Goal: Find specific page/section: Find specific page/section

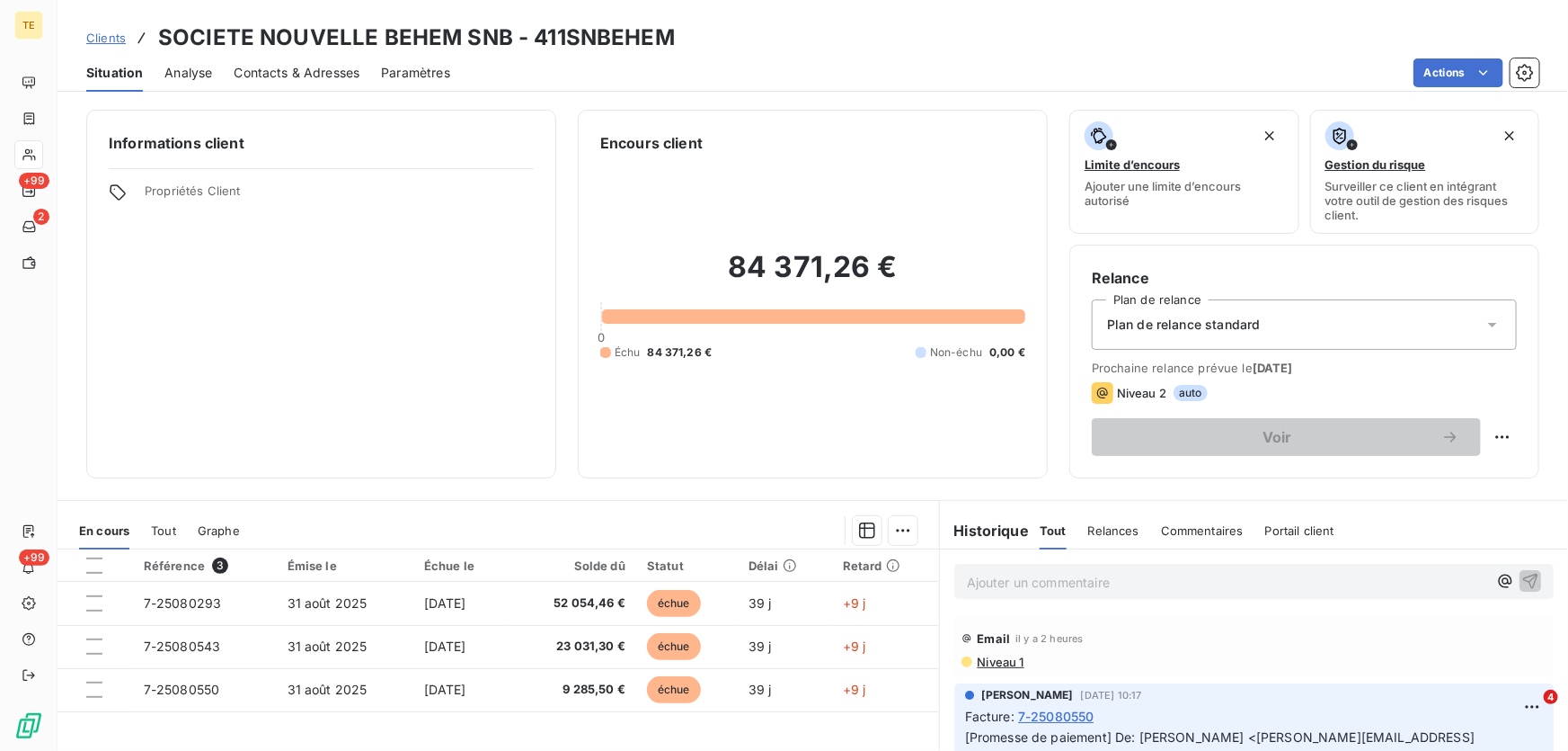
scroll to position [163, 0]
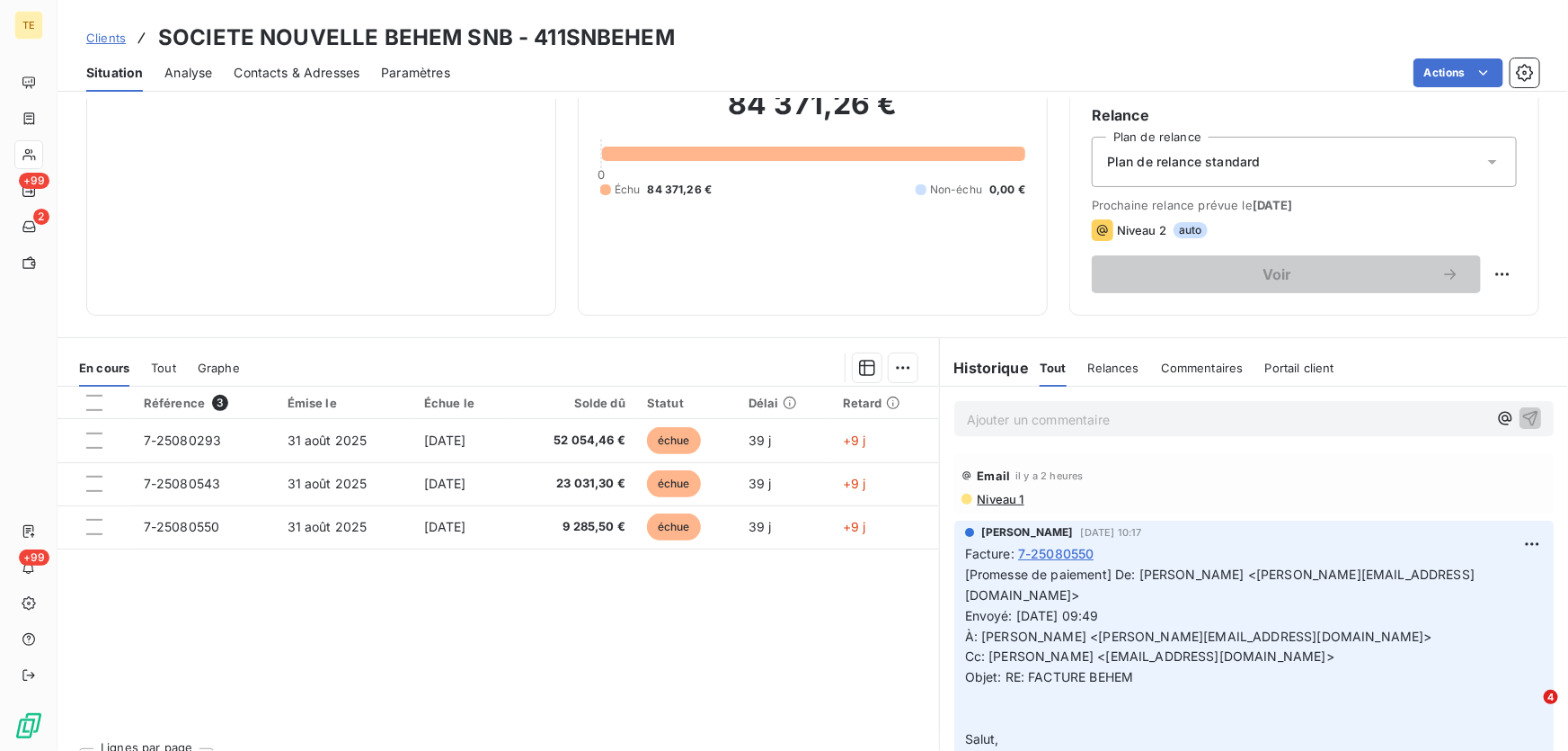
click at [977, 419] on p "Ajouter un commentaire ﻿" at bounding box center [1227, 418] width 520 height 22
click at [1084, 417] on p "Ajouter un commentaire ﻿" at bounding box center [1227, 418] width 520 height 22
click at [881, 349] on div "En cours Tout Graphe" at bounding box center [498, 367] width 882 height 38
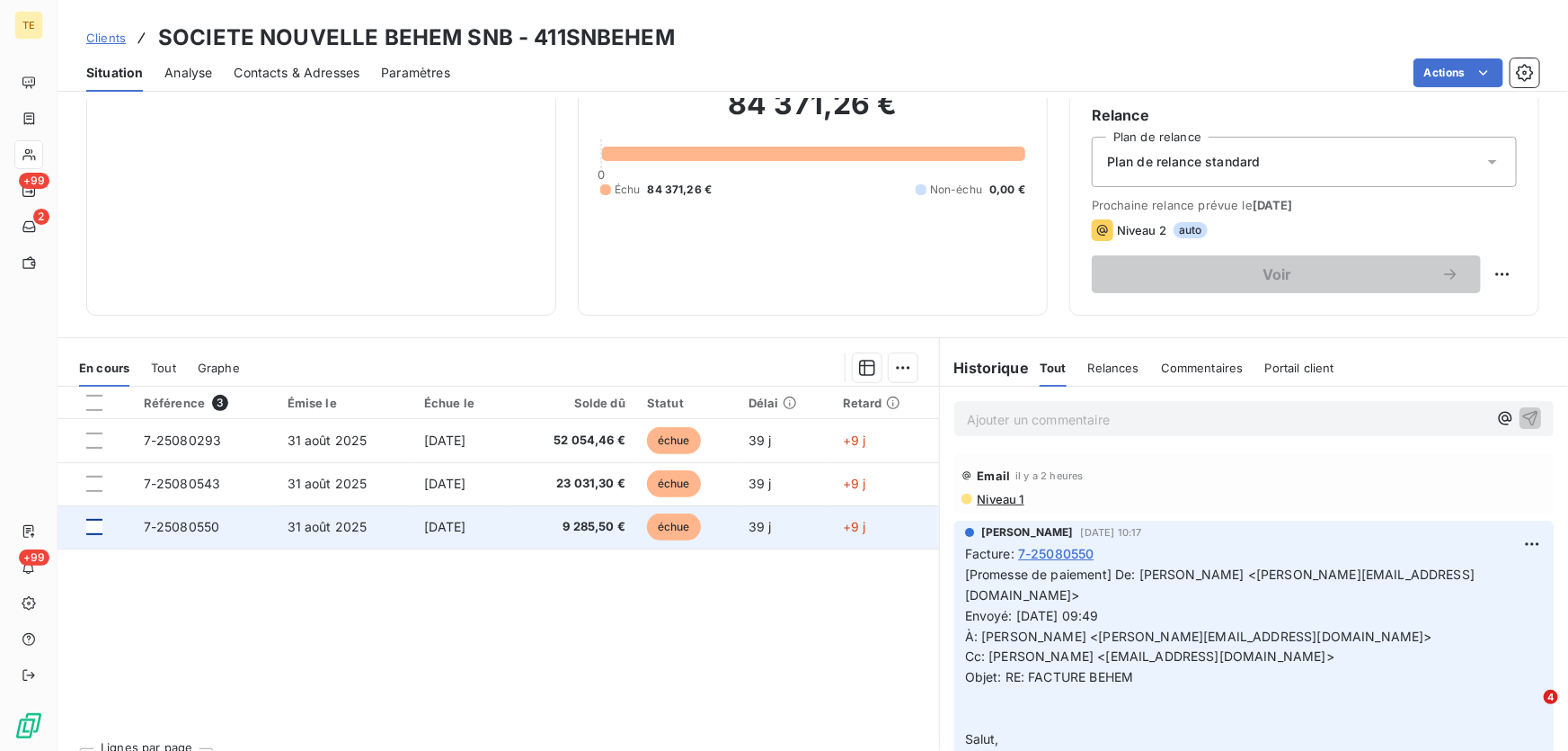
click at [94, 524] on div at bounding box center [94, 526] width 16 height 16
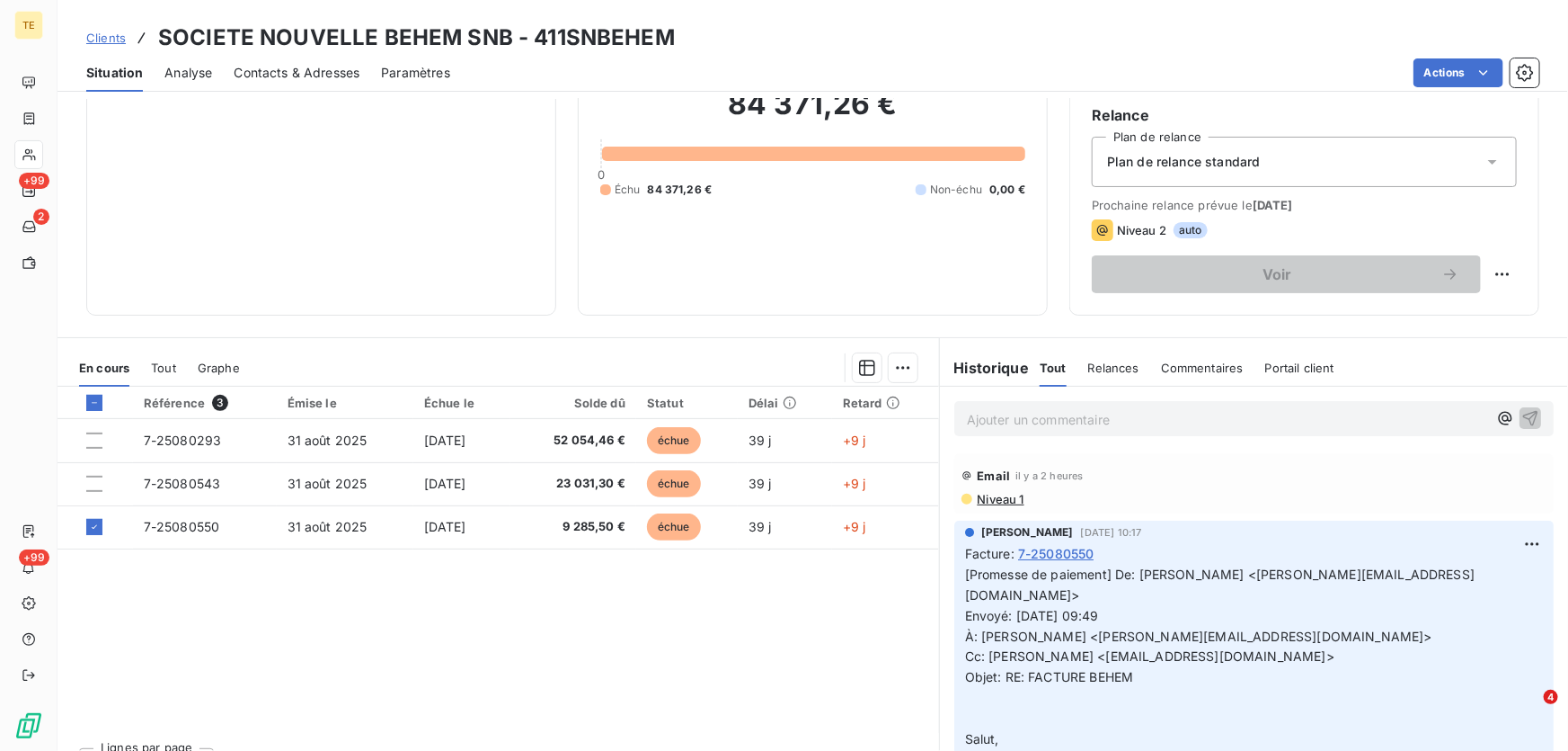
click at [1006, 414] on p "Ajouter un commentaire ﻿" at bounding box center [1227, 418] width 520 height 22
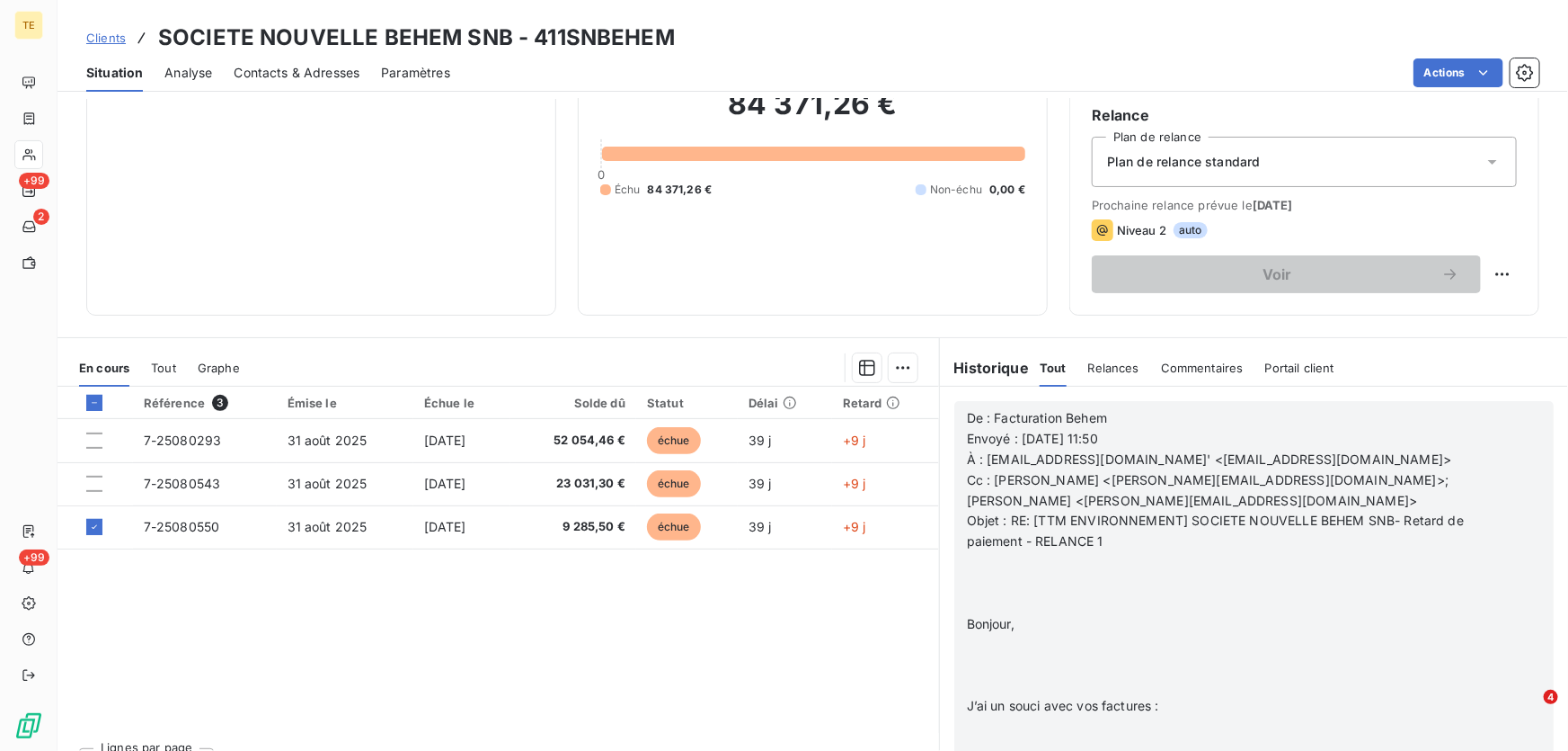
click at [1112, 534] on p "Objet : RE: [TTM ENVIRONNEMENT] SOCIETE NOUVELLE BEHEM SNB- Retard de paiement …" at bounding box center [1230, 531] width 527 height 41
click at [1103, 537] on span "Objet : RE: [TTM ENVIRONNEMENT] SOCIETE NOUVELLE BEHEM SNB- Retard de paiement …" at bounding box center [1217, 530] width 501 height 36
click at [969, 652] on p "﻿" at bounding box center [1230, 644] width 527 height 20
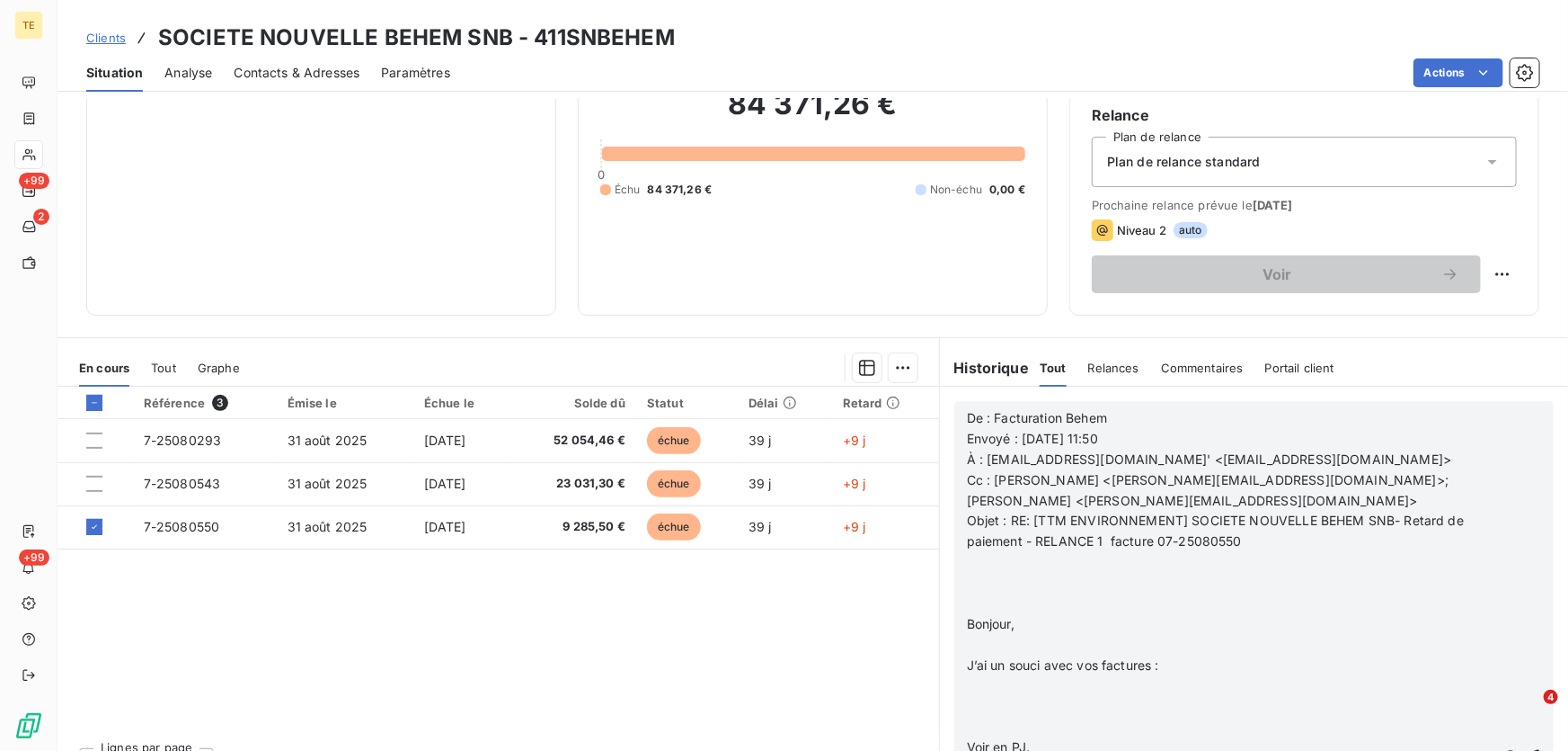
click at [979, 577] on p at bounding box center [1230, 582] width 527 height 20
click at [976, 620] on p "﻿" at bounding box center [1230, 624] width 527 height 20
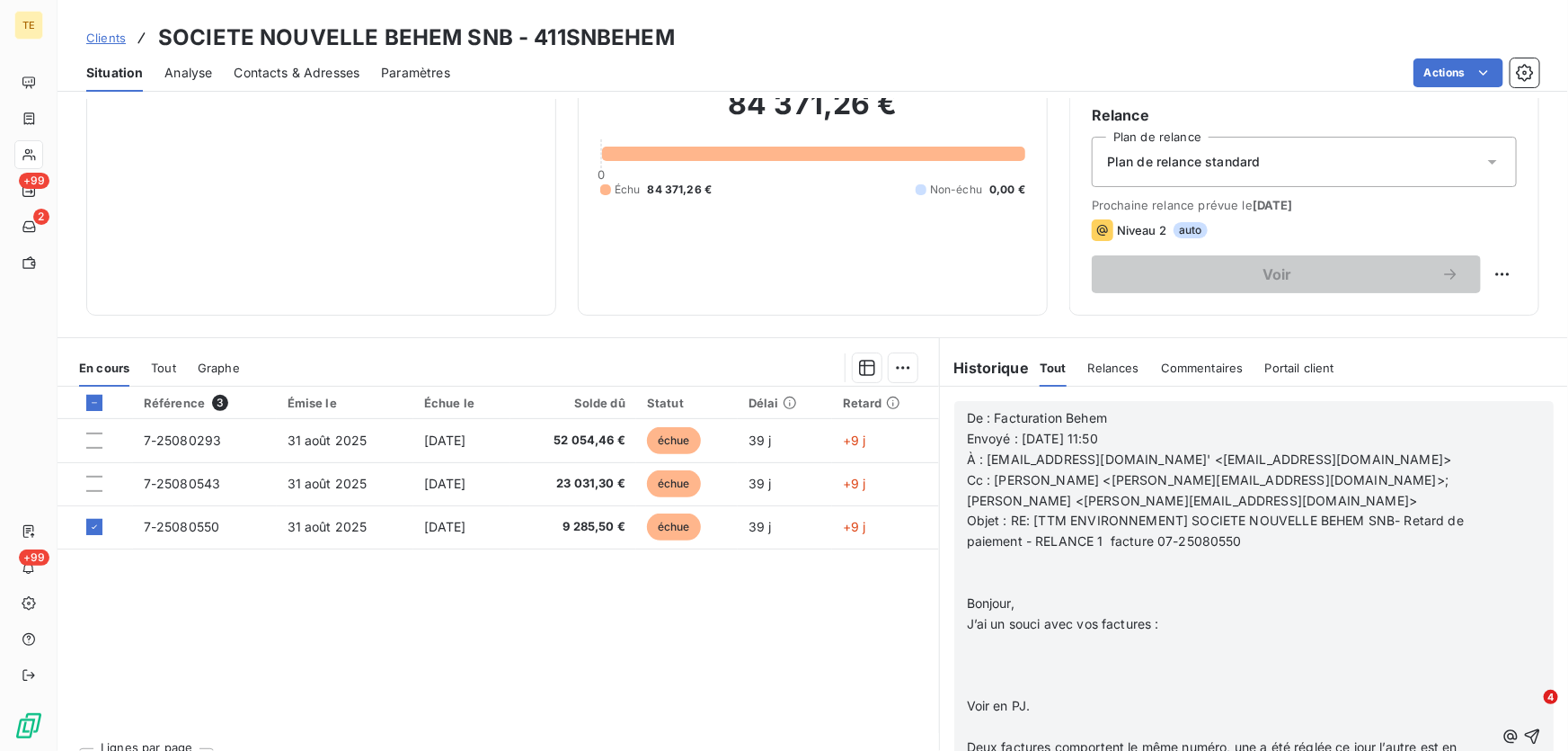
click at [976, 656] on p at bounding box center [1230, 665] width 527 height 20
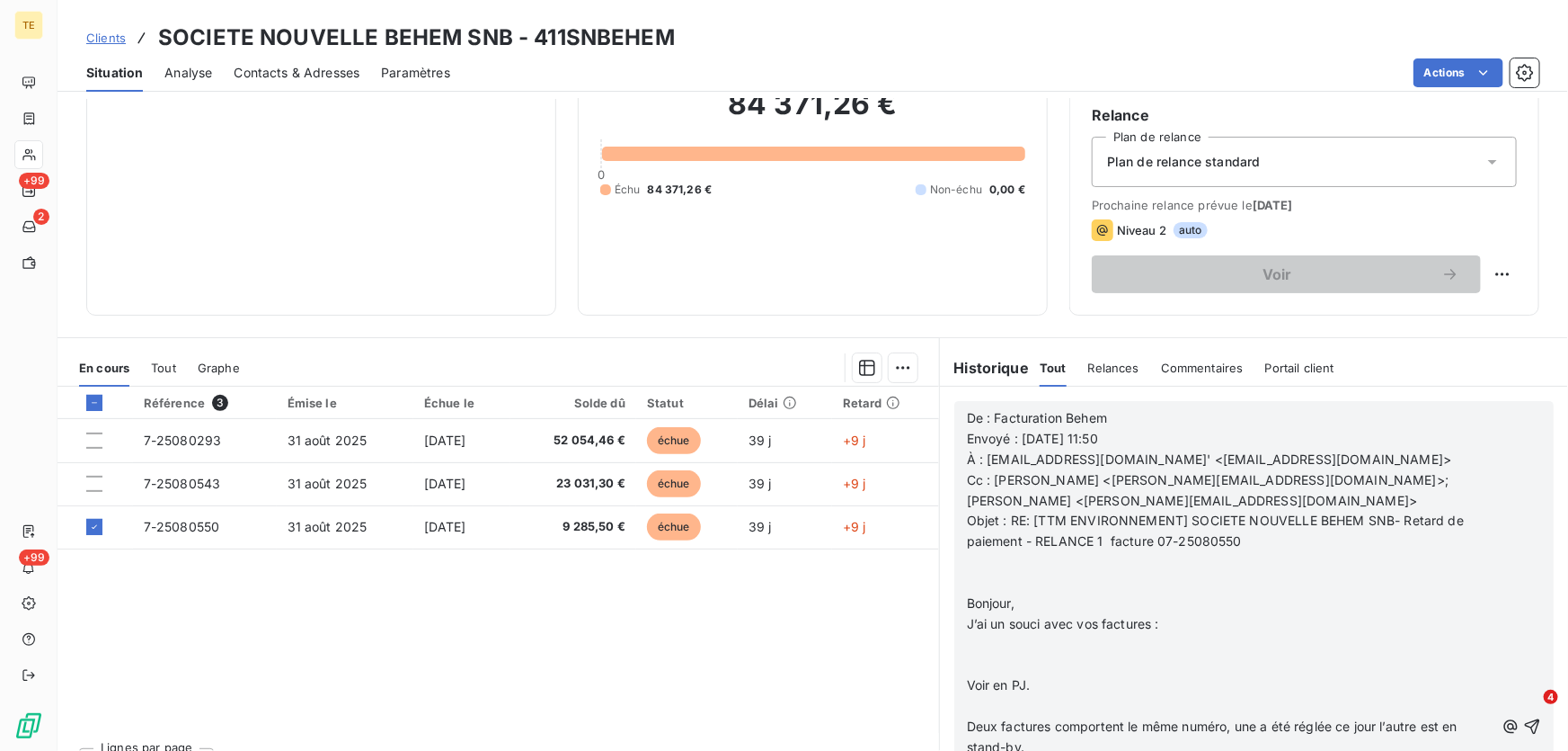
click at [976, 643] on p "﻿" at bounding box center [1230, 644] width 527 height 20
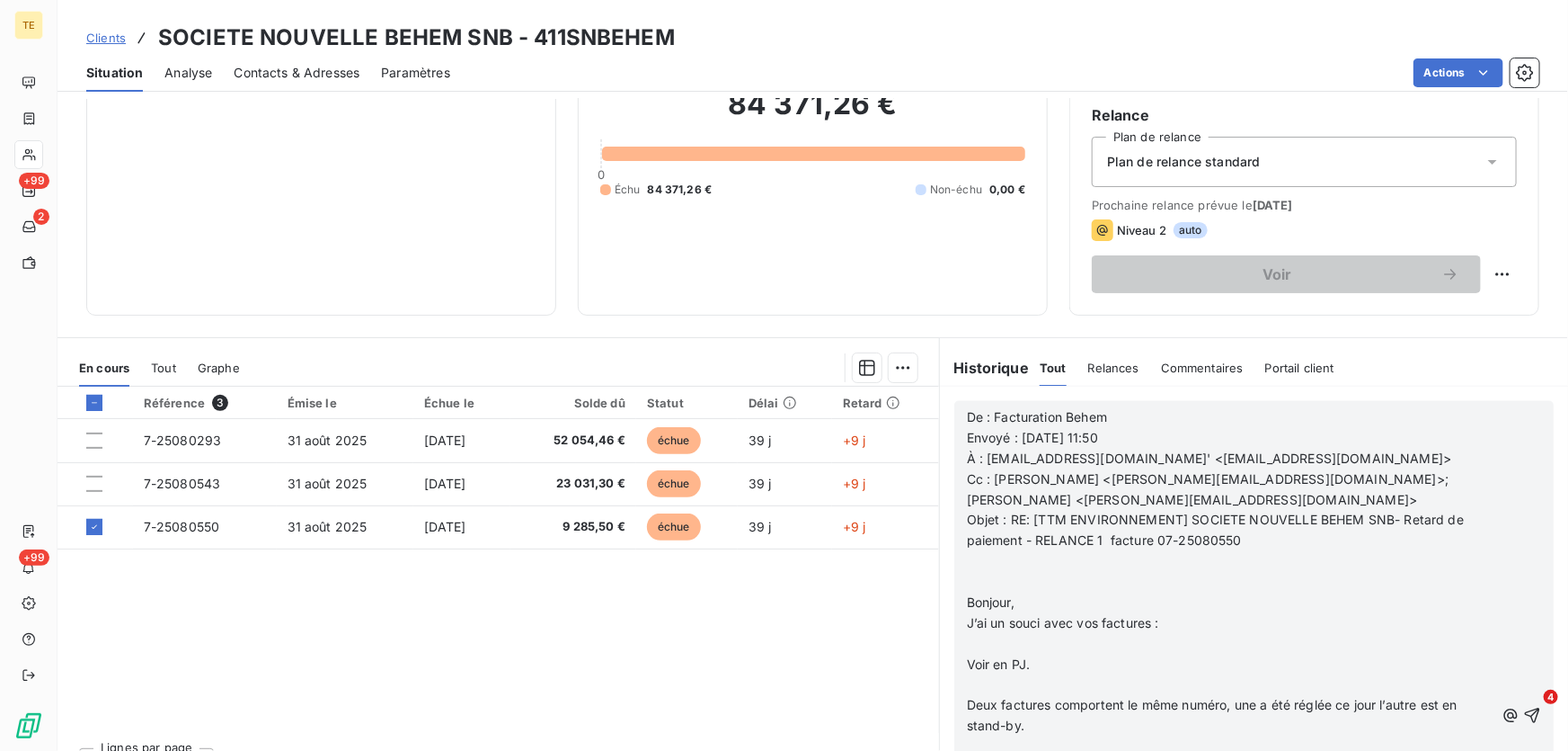
scroll to position [1756, 0]
click at [1524, 714] on icon "button" at bounding box center [1532, 715] width 18 height 18
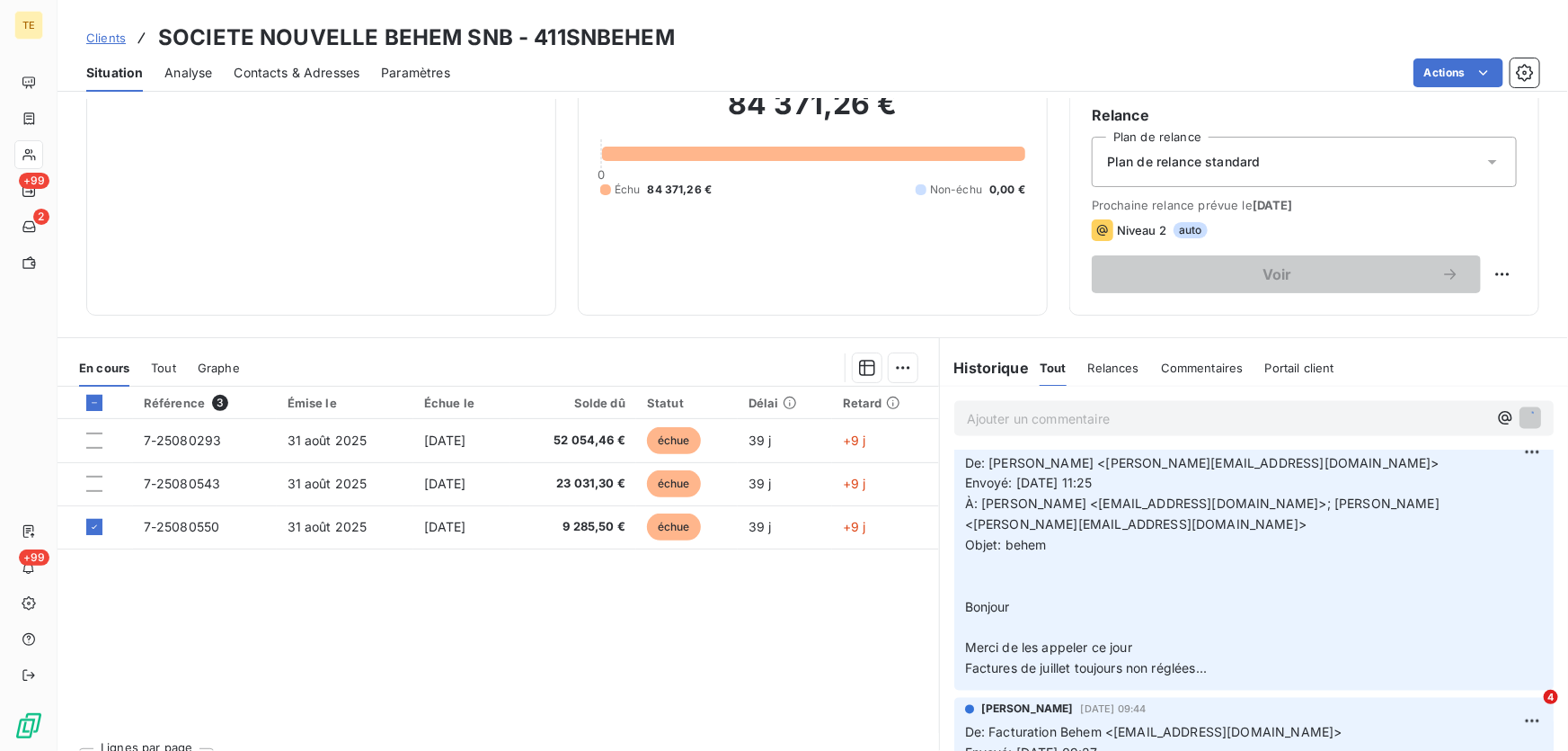
scroll to position [1162, 0]
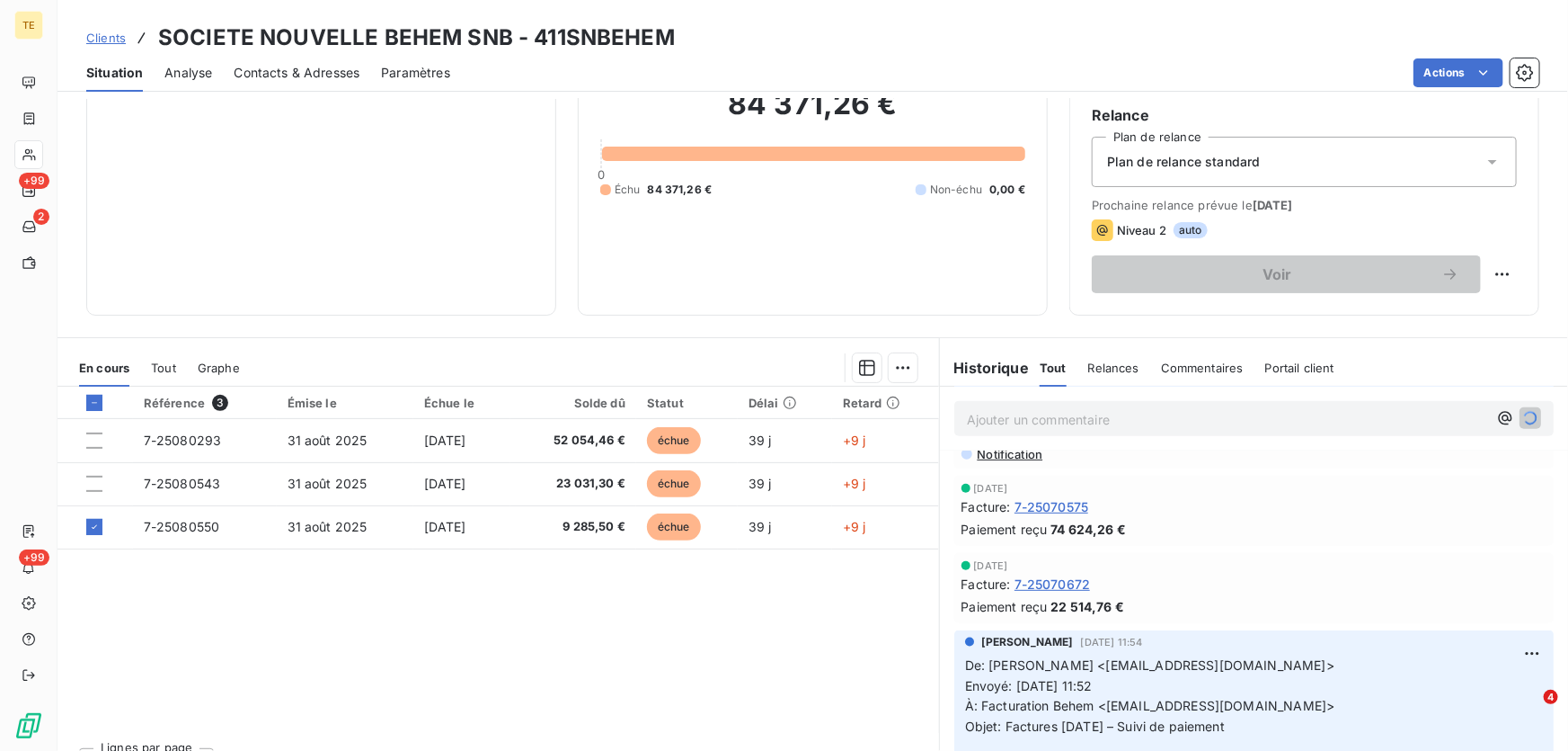
click at [977, 415] on p "Ajouter un commentaire ﻿" at bounding box center [1227, 418] width 520 height 22
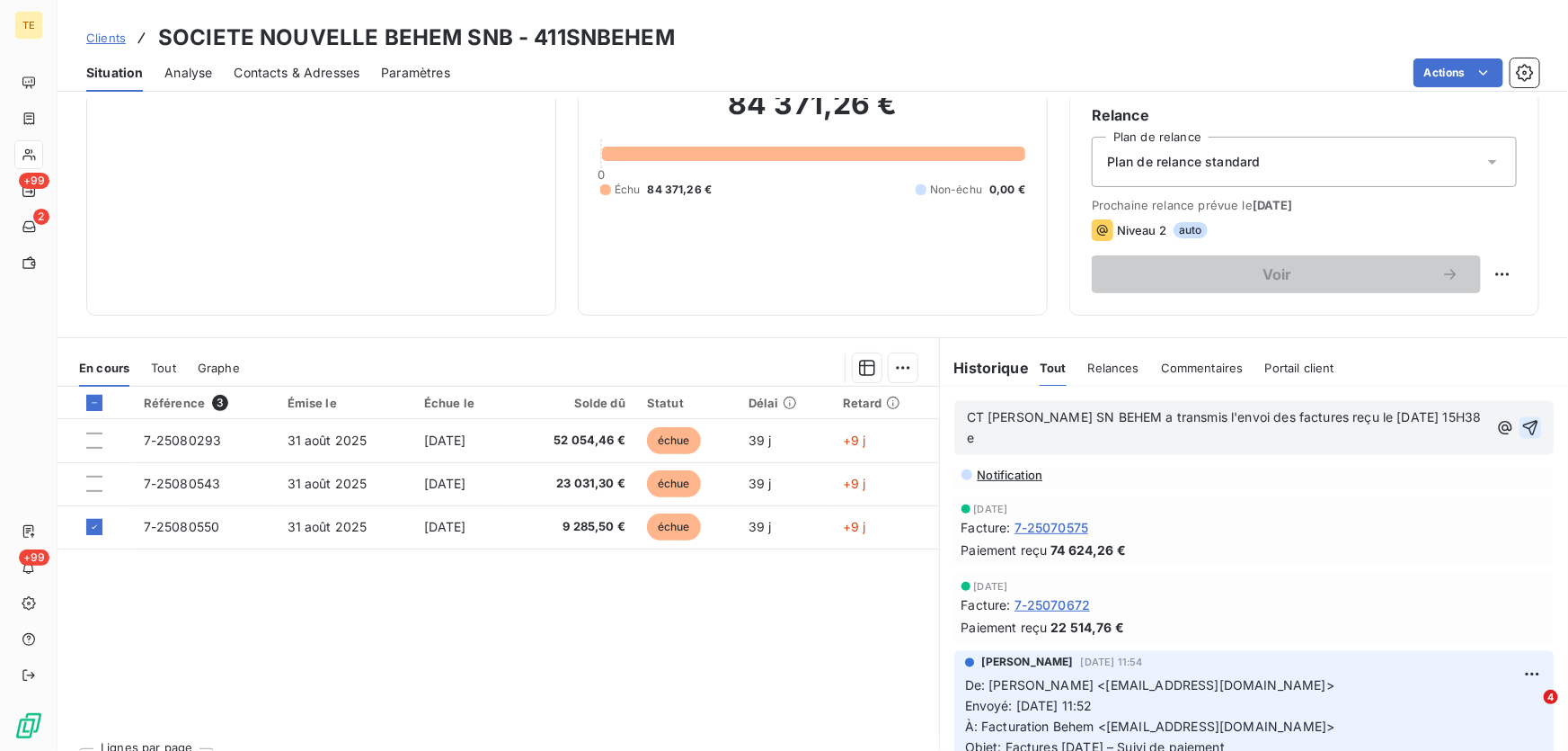
scroll to position [1820, 0]
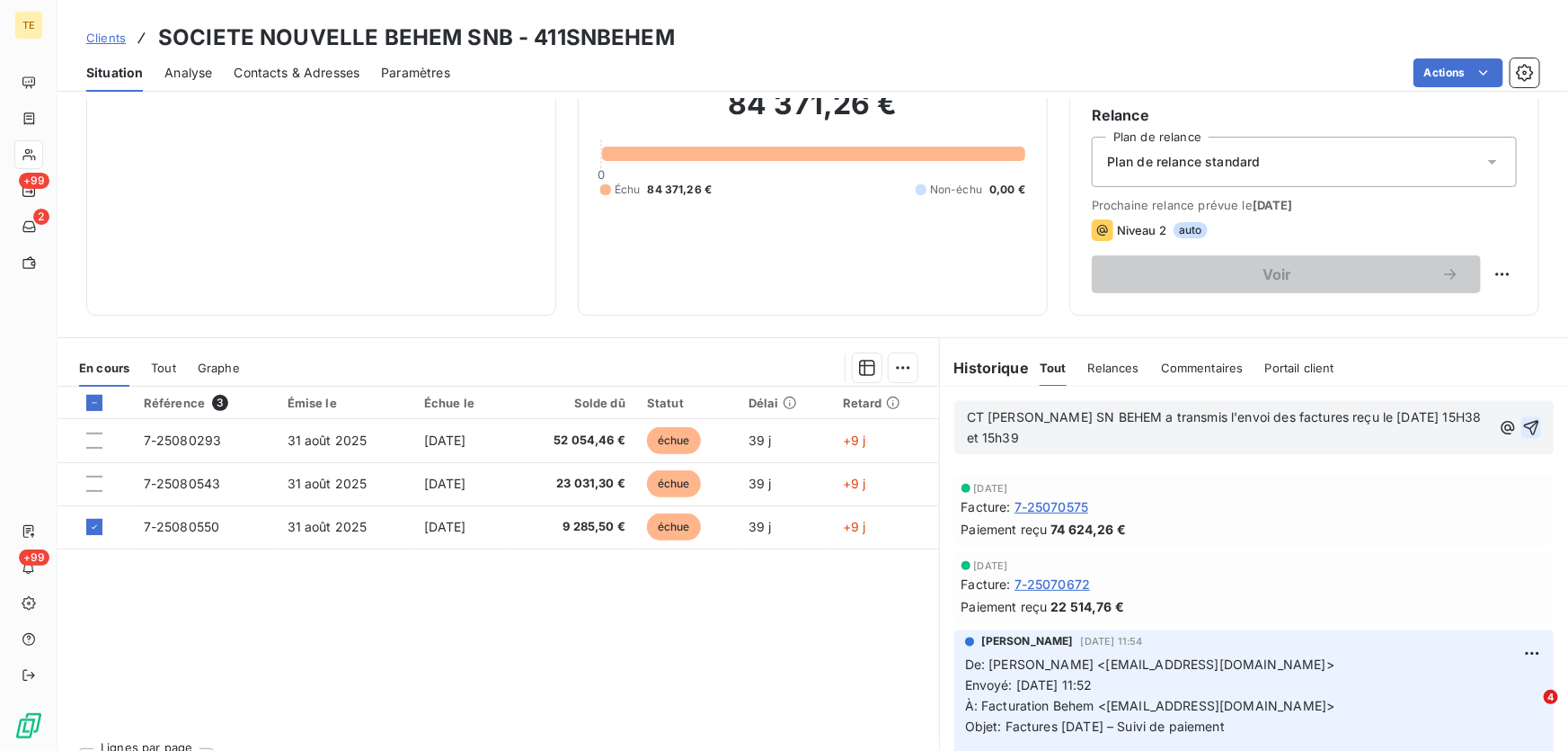
click at [1437, 416] on span "CT [PERSON_NAME] SN BEHEM a transmis l'envoi des factures reçu le [DATE] 15H38 …" at bounding box center [1226, 427] width 518 height 36
click at [1012, 445] on p "CT [PERSON_NAME] SN BEHEM a transmis l'envoi des factures reçu le [DATE] 15h38 …" at bounding box center [1229, 428] width 524 height 41
click at [1003, 437] on span "CT [PERSON_NAME] SN BEHEM a transmis l'envoi des factures reçu le [DATE] 15h38 …" at bounding box center [1225, 427] width 517 height 36
click at [1153, 433] on p "CT [PERSON_NAME] SN BEHEM a transmis l'envoi des factures reçu le [DATE] 15h38 …" at bounding box center [1230, 428] width 527 height 41
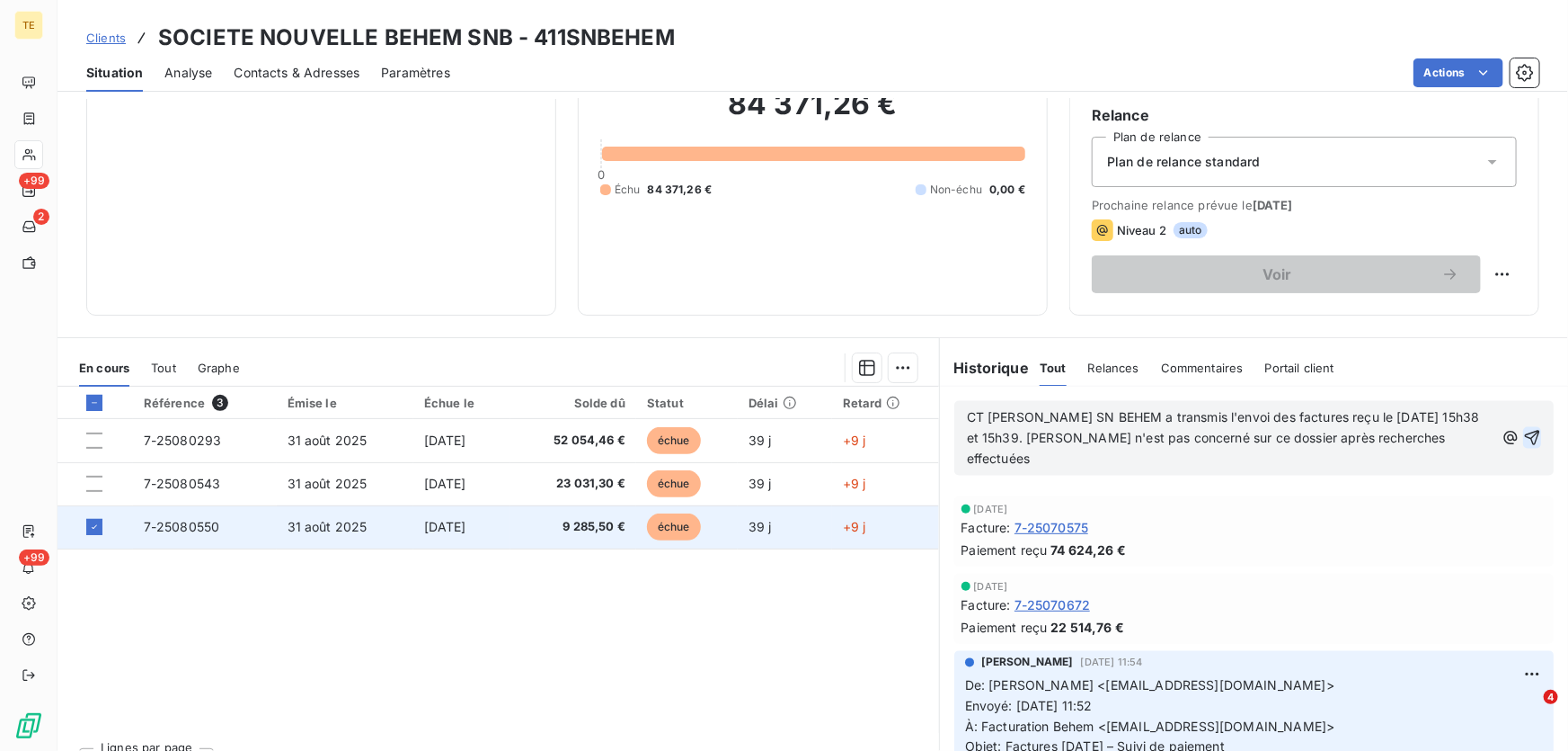
scroll to position [1840, 0]
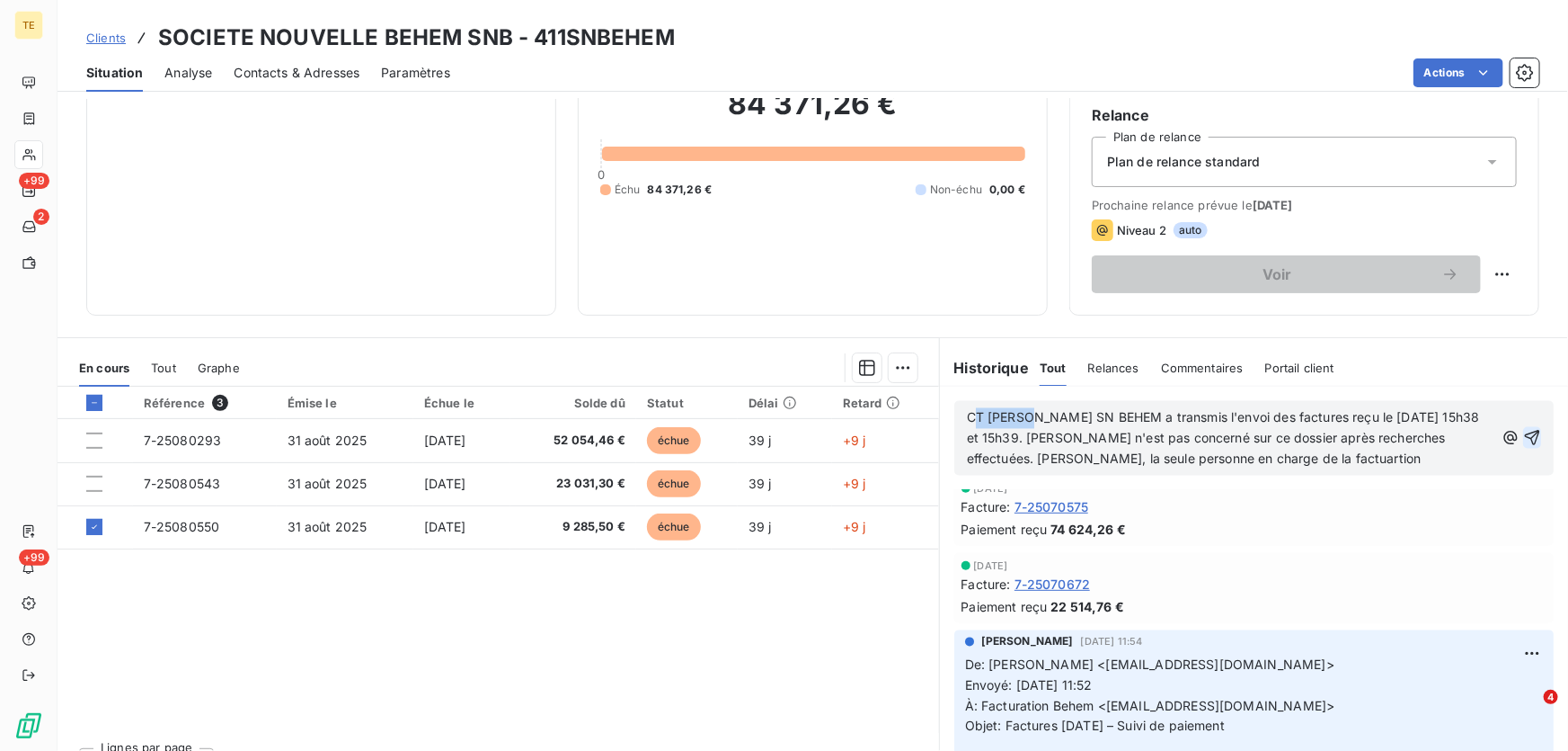
drag, startPoint x: 1413, startPoint y: 455, endPoint x: 1023, endPoint y: 416, distance: 391.9
click at [1023, 416] on p "CT [PERSON_NAME] SN BEHEM a transmis l'envoi des factures reçu le [DATE] 15h38 …" at bounding box center [1230, 439] width 527 height 62
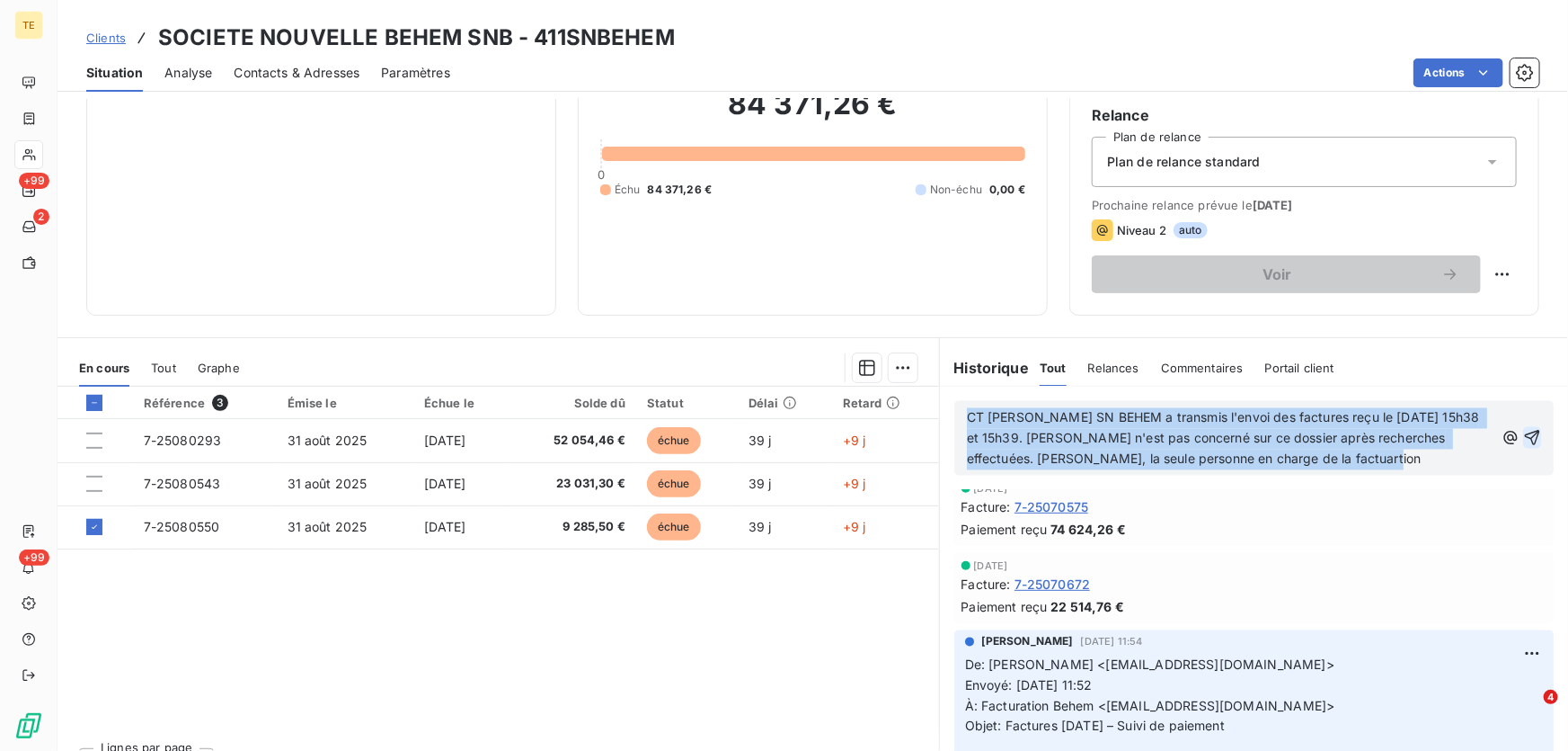
drag, startPoint x: 1429, startPoint y: 460, endPoint x: 925, endPoint y: 407, distance: 506.8
click at [925, 407] on div "En cours Tout Graphe Référence 3 Émise le Échue le Solde dû Statut Délai Retard…" at bounding box center [813, 562] width 1511 height 449
copy span "CT [PERSON_NAME] SN BEHEM a transmis l'envoi des factures reçu le [DATE] 15h38 …"
click at [1429, 459] on p "CT [PERSON_NAME] SN BEHEM a transmis l'envoi des factures reçu le [DATE] 15h38 …" at bounding box center [1230, 439] width 527 height 62
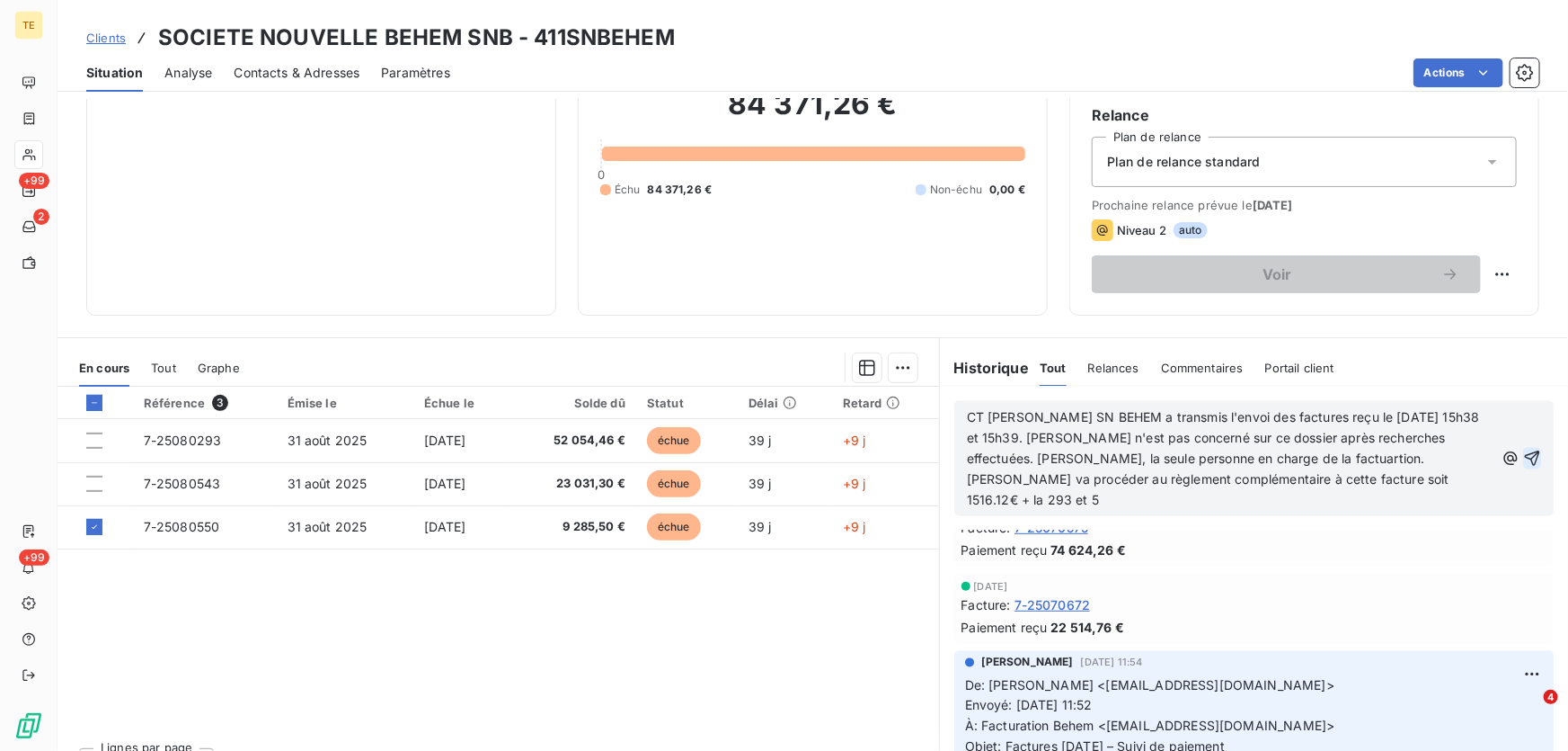
scroll to position [1881, 0]
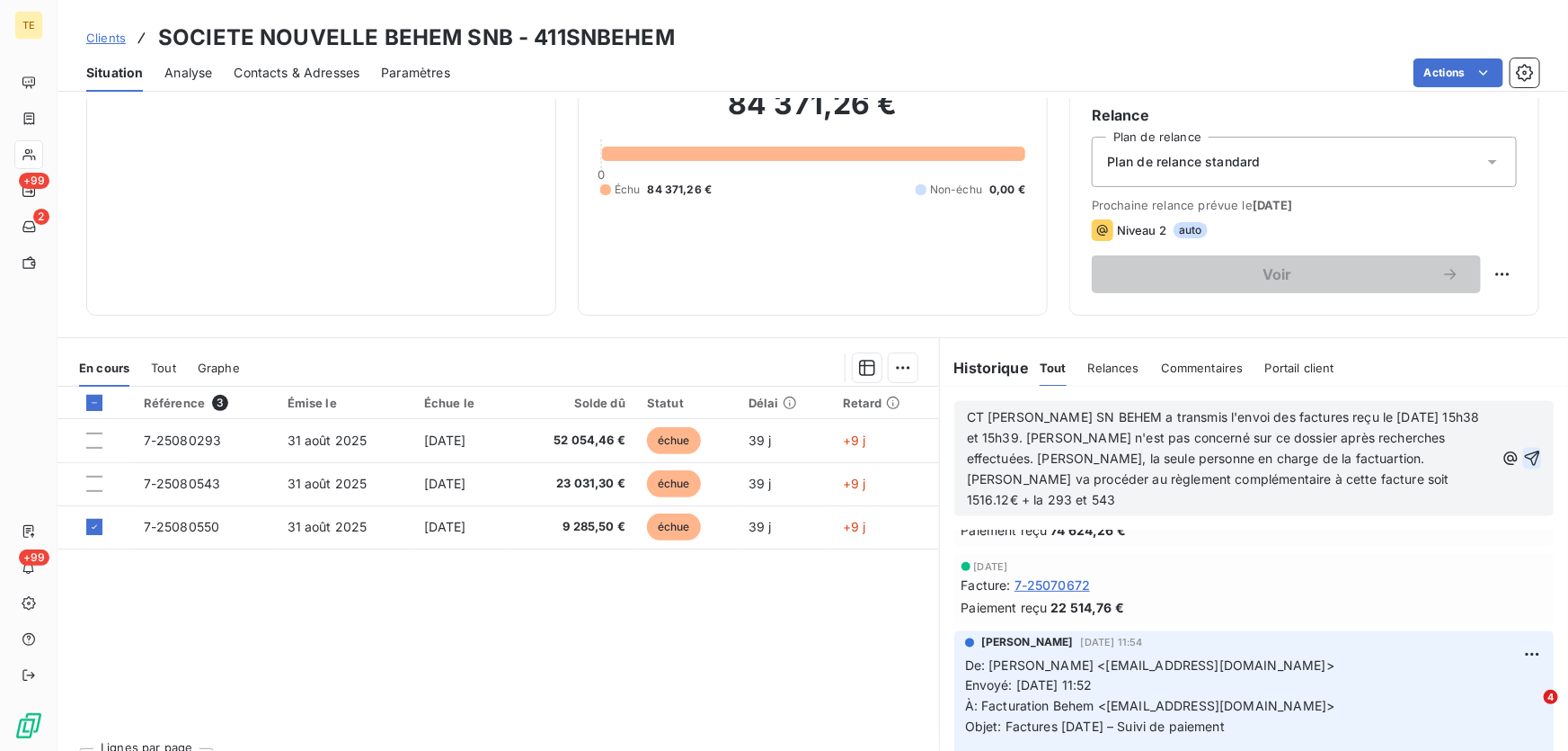
click at [1066, 495] on p "CT [PERSON_NAME] SN BEHEM a transmis l'envoi des factures reçu le [DATE] 15h38 …" at bounding box center [1230, 459] width 527 height 102
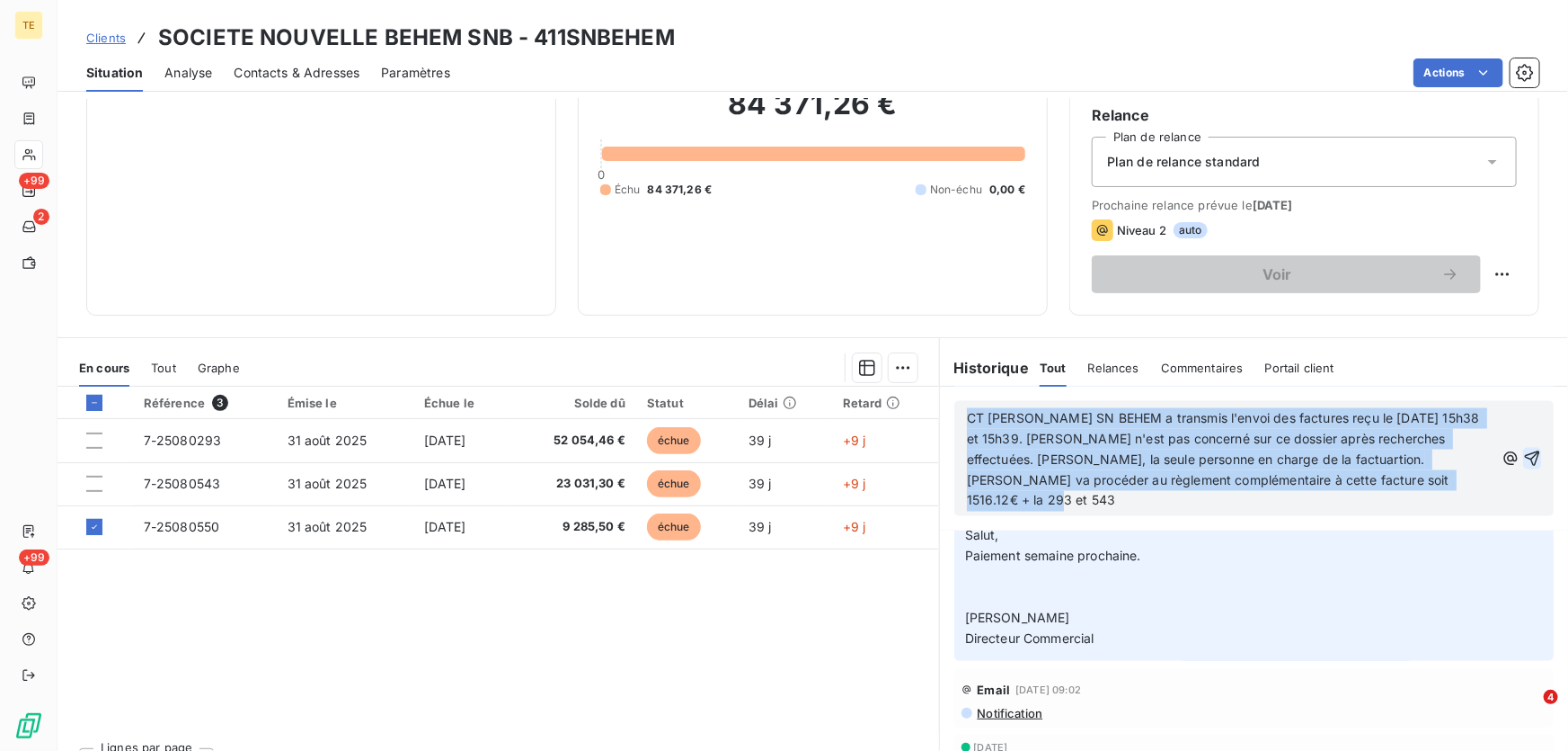
drag, startPoint x: 1016, startPoint y: 506, endPoint x: 931, endPoint y: 394, distance: 140.6
click at [931, 394] on div "En cours Tout Graphe Référence 3 Émise le Échue le Solde dû Statut Délai Retard…" at bounding box center [813, 562] width 1511 height 449
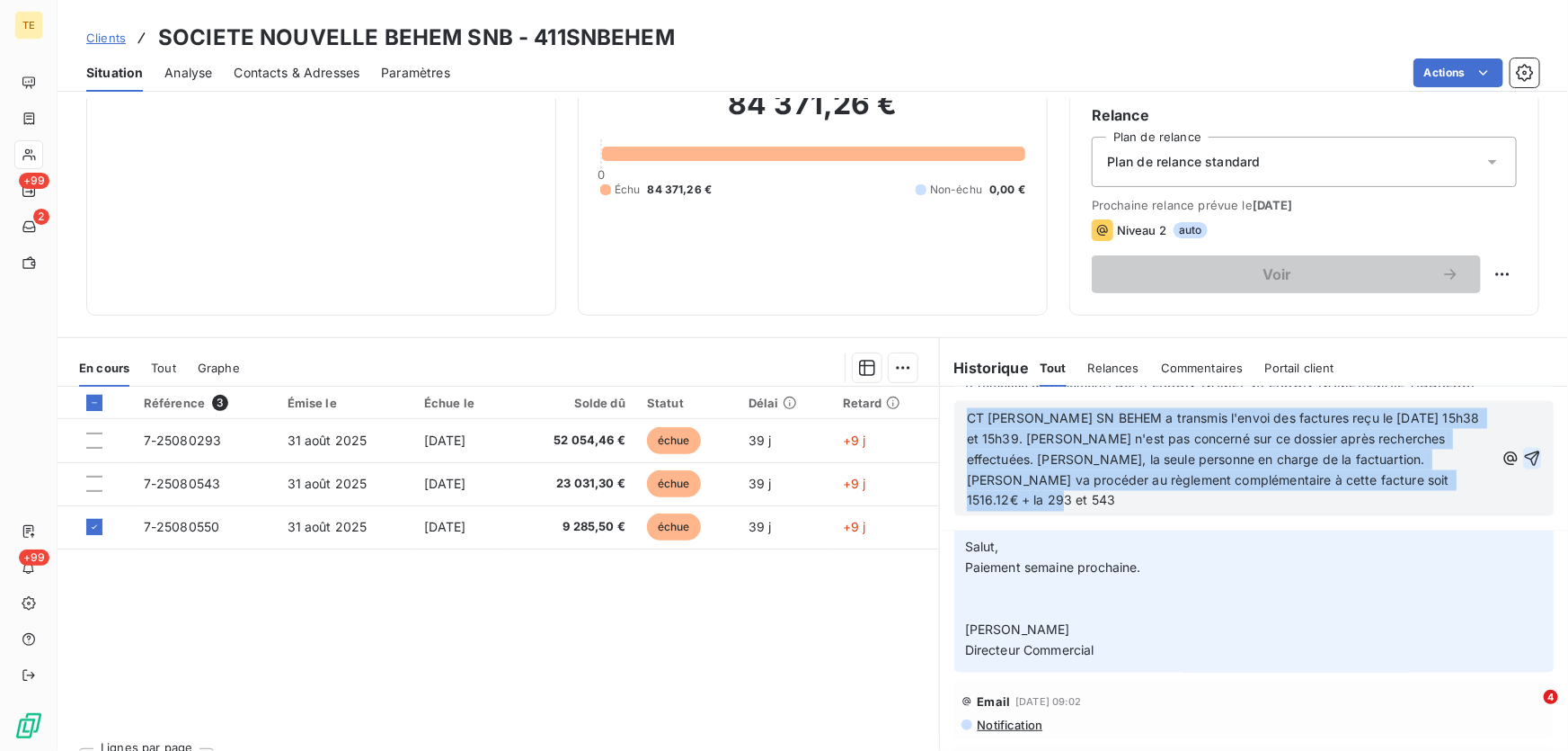
copy span "CT [PERSON_NAME] SN BEHEM a transmis l'envoi des factures reçu le [DATE] 15h38 …"
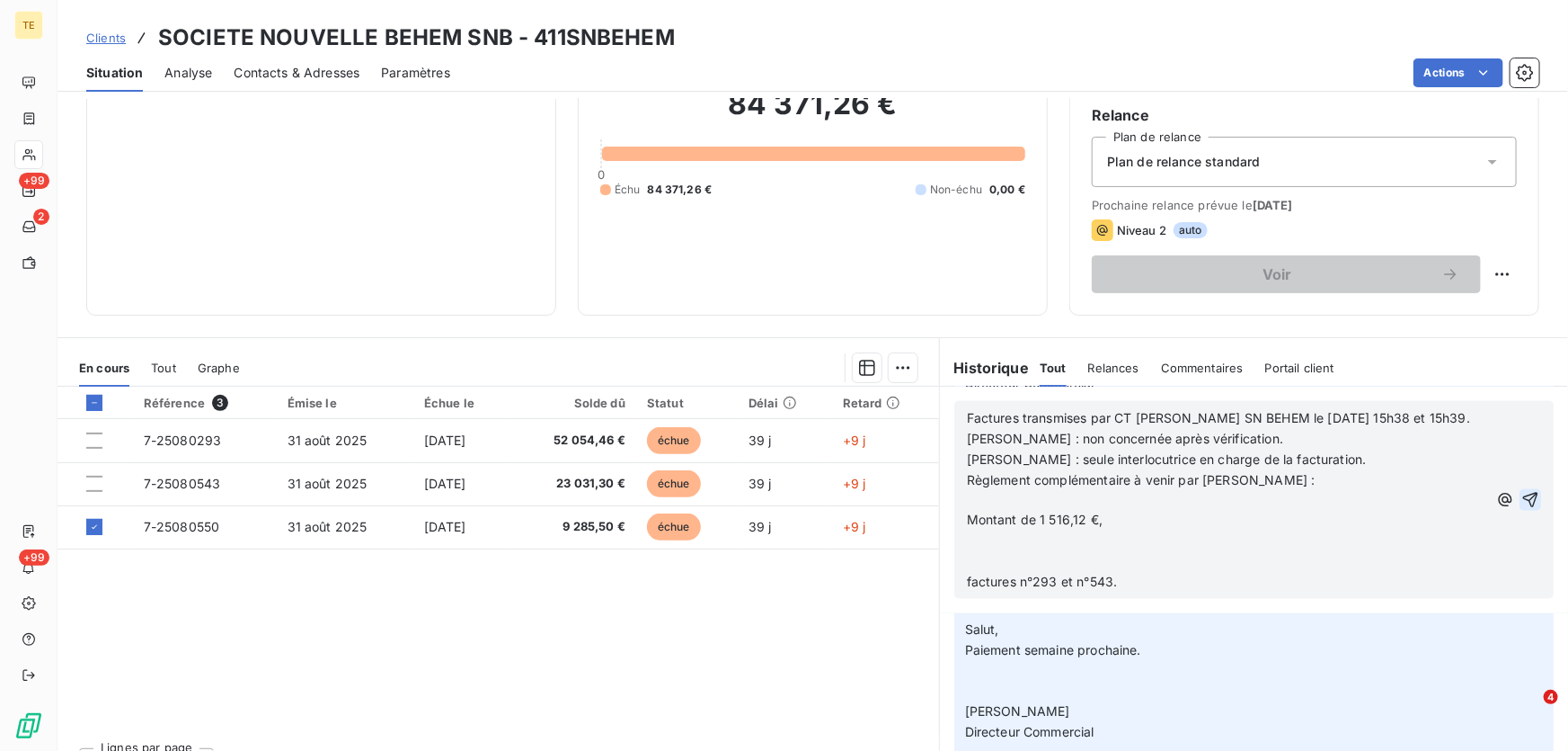
scroll to position [1694, 0]
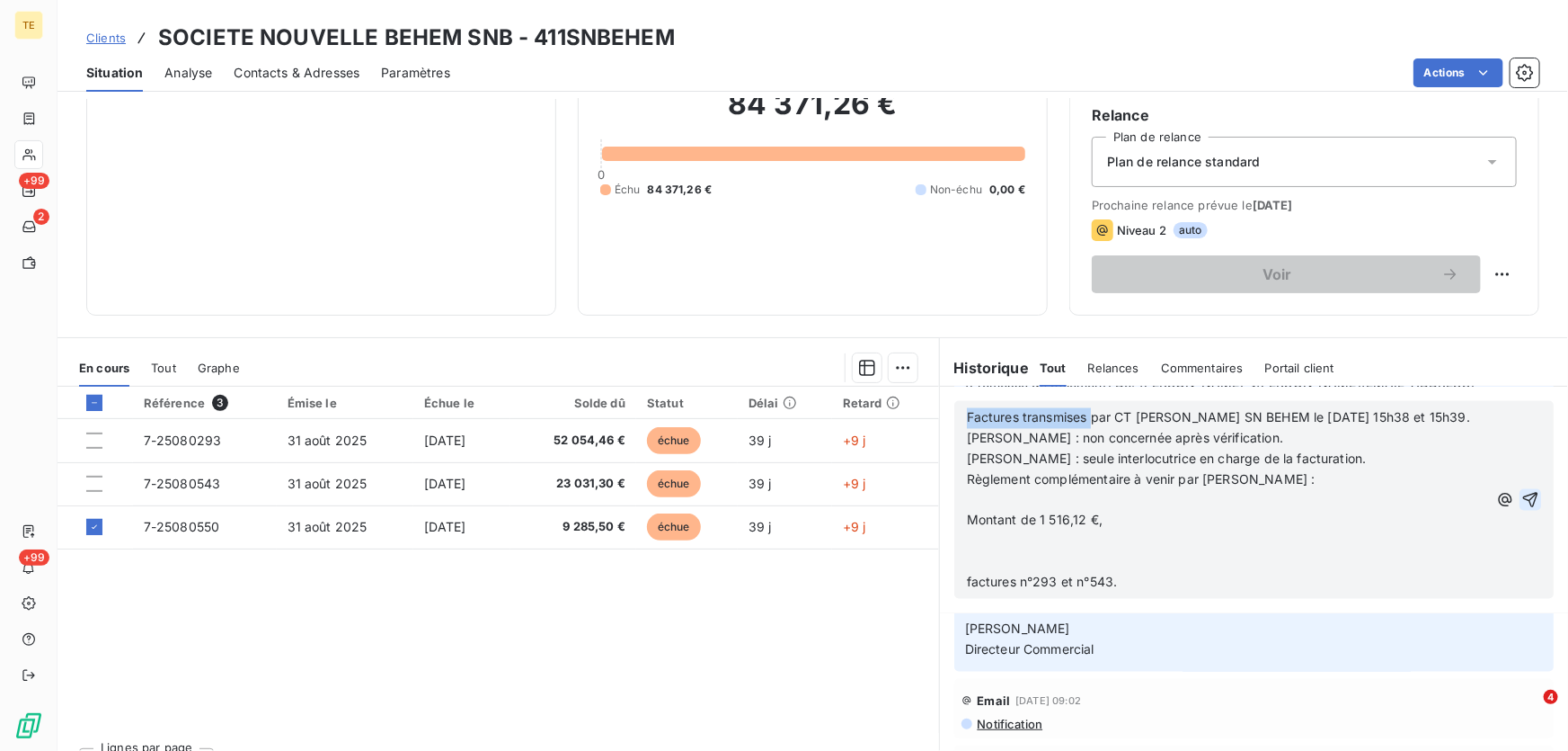
drag, startPoint x: 1087, startPoint y: 417, endPoint x: 940, endPoint y: 417, distance: 147.0
click at [940, 417] on div "Factures transmises par CT [PERSON_NAME] SN BEHEM le [DATE] 15h38 et 15h39. [PE…" at bounding box center [1254, 499] width 628 height 227
drag, startPoint x: 980, startPoint y: 413, endPoint x: 946, endPoint y: 413, distance: 34.0
click at [954, 413] on div "par CT [PERSON_NAME] SN BEHEM le [DATE] 15h38 et 15h39. [PERSON_NAME] : non con…" at bounding box center [1254, 499] width 599 height 198
click at [987, 418] on span "CT [PERSON_NAME] SN BEHEM le [DATE] 15h38 et 15h39." at bounding box center [1144, 417] width 356 height 15
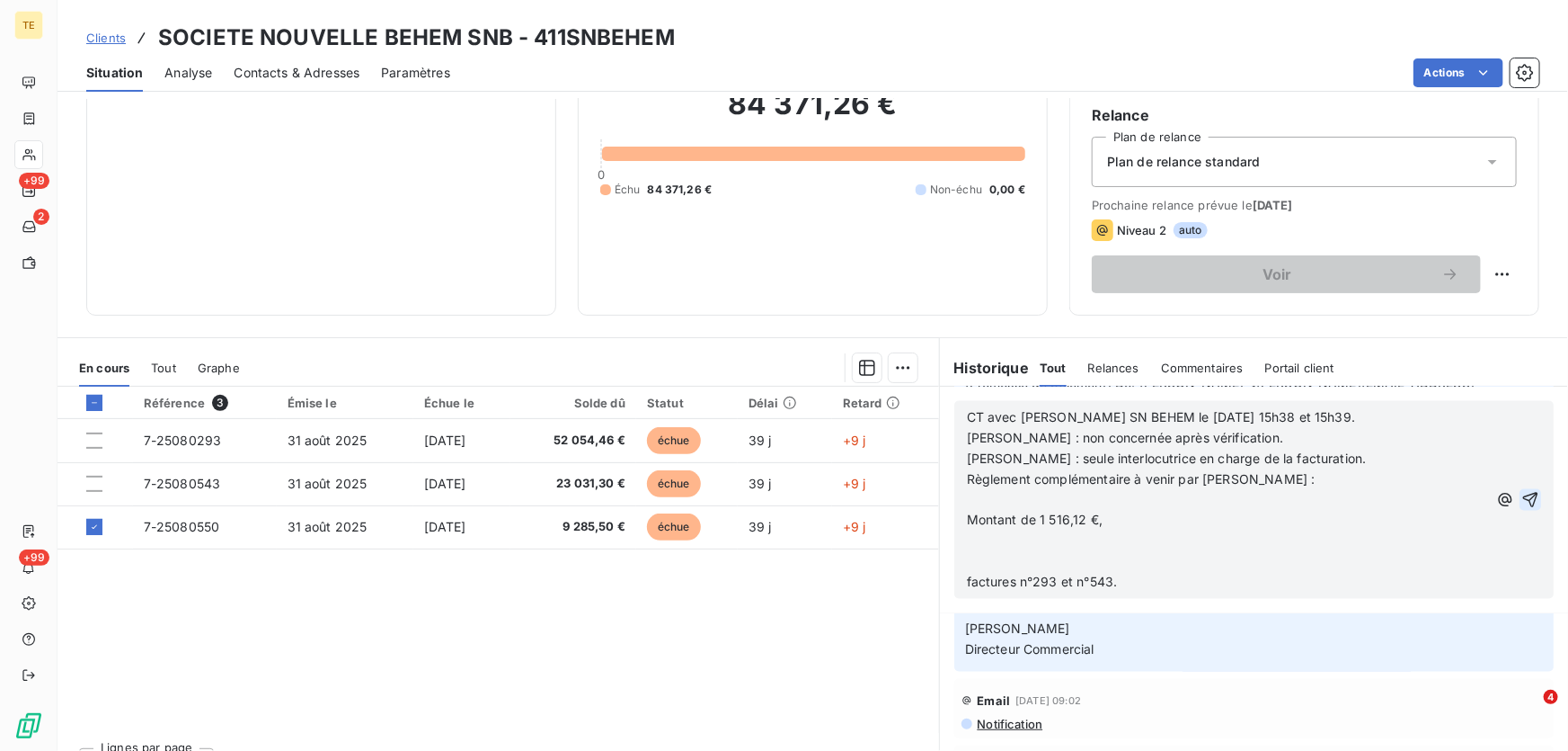
click at [1131, 414] on span "CT avec [PERSON_NAME] SN BEHEM le [DATE] 15h38 et 15h39." at bounding box center [1160, 417] width 388 height 15
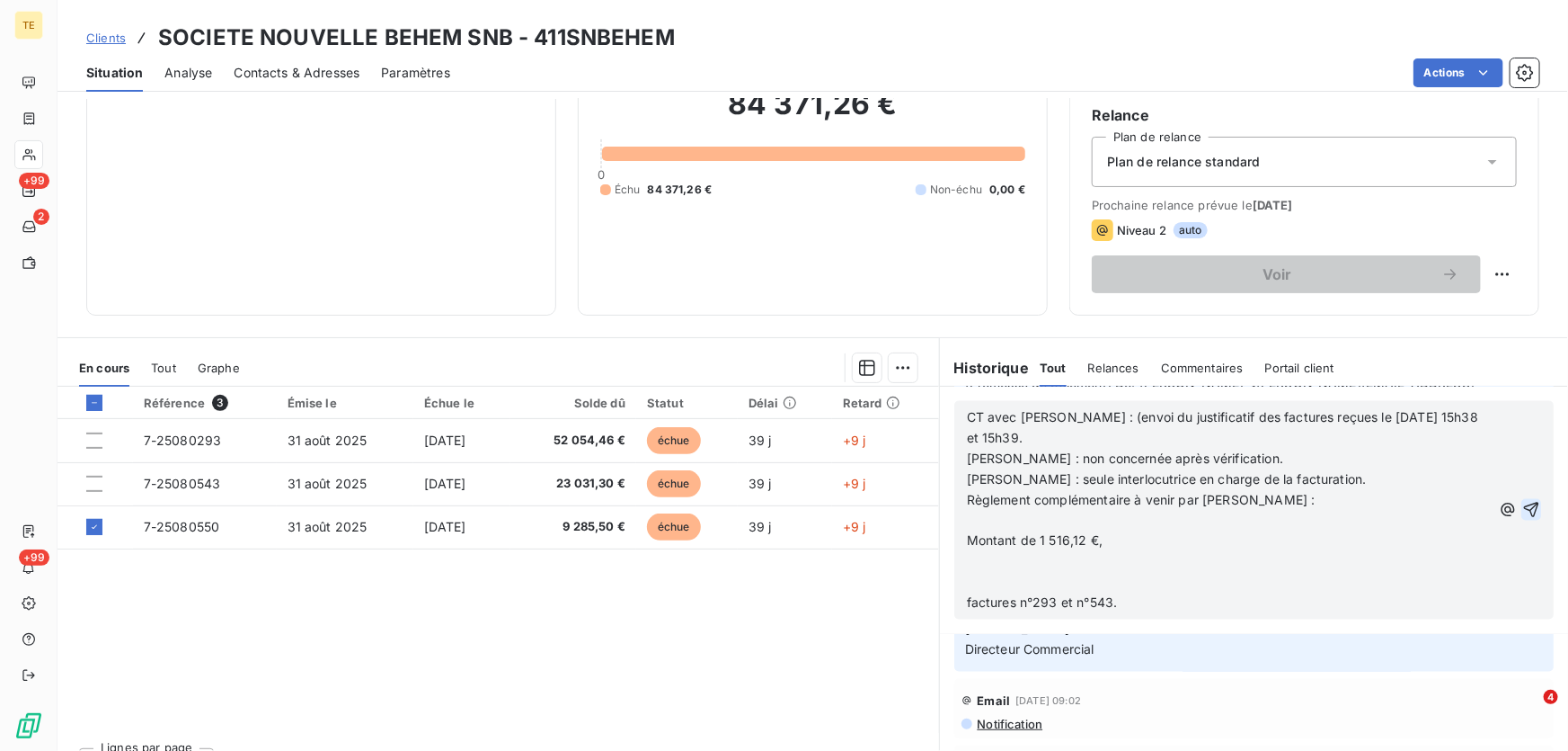
click at [1004, 513] on p "﻿" at bounding box center [1229, 521] width 524 height 20
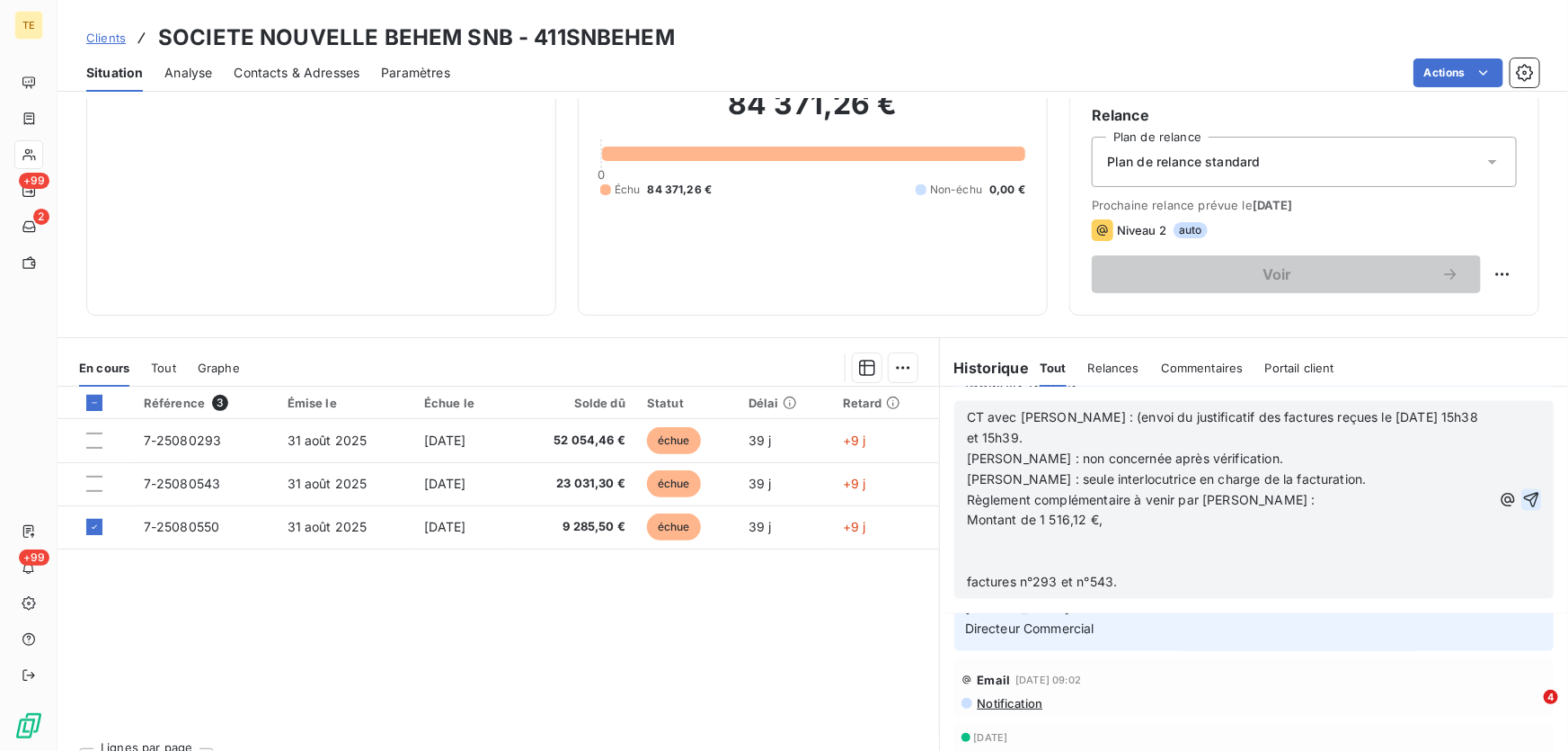
scroll to position [1694, 0]
click at [1106, 517] on p "Montant de 1 516,12 €," at bounding box center [1229, 521] width 524 height 20
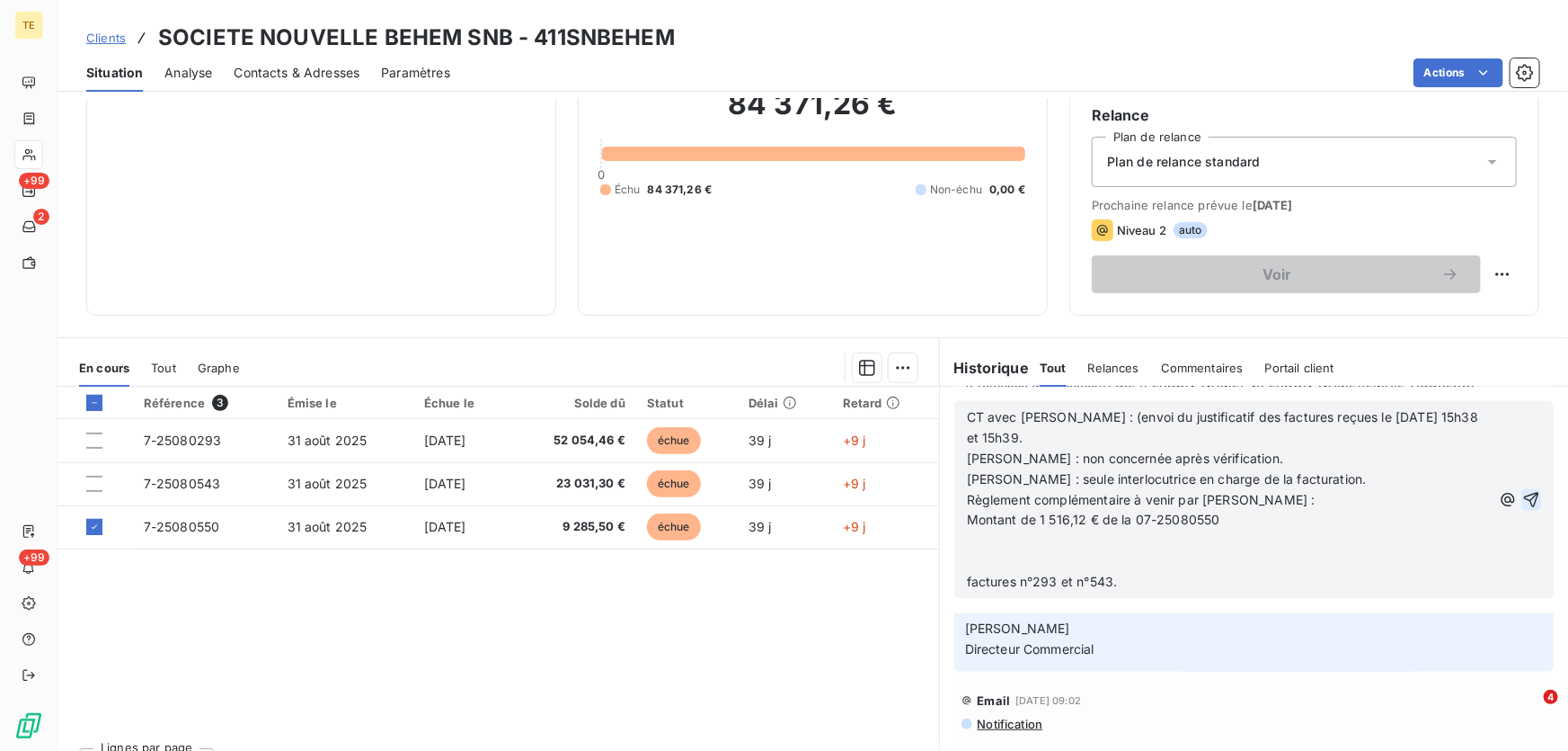
click at [1016, 536] on p "﻿" at bounding box center [1229, 541] width 524 height 20
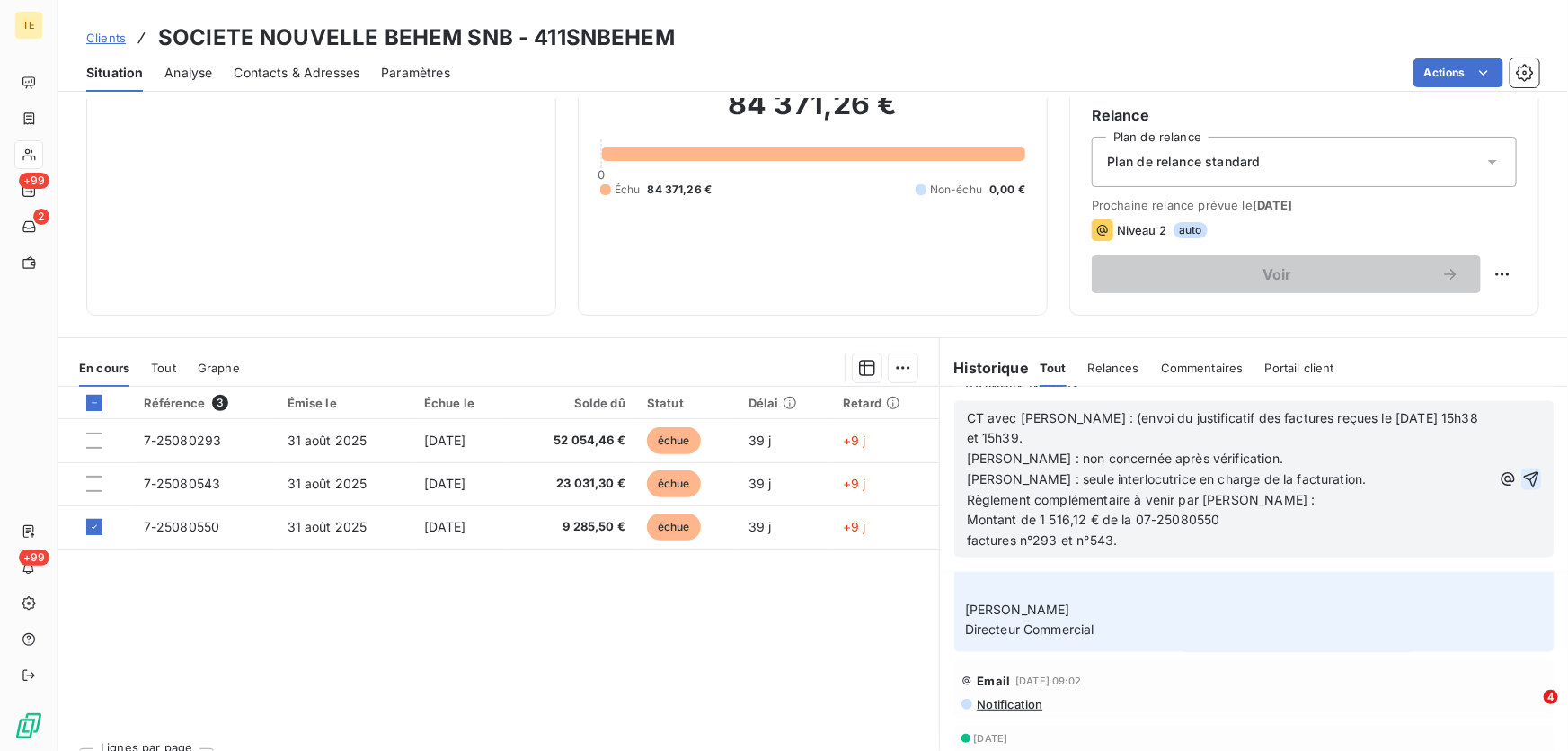
scroll to position [1652, 0]
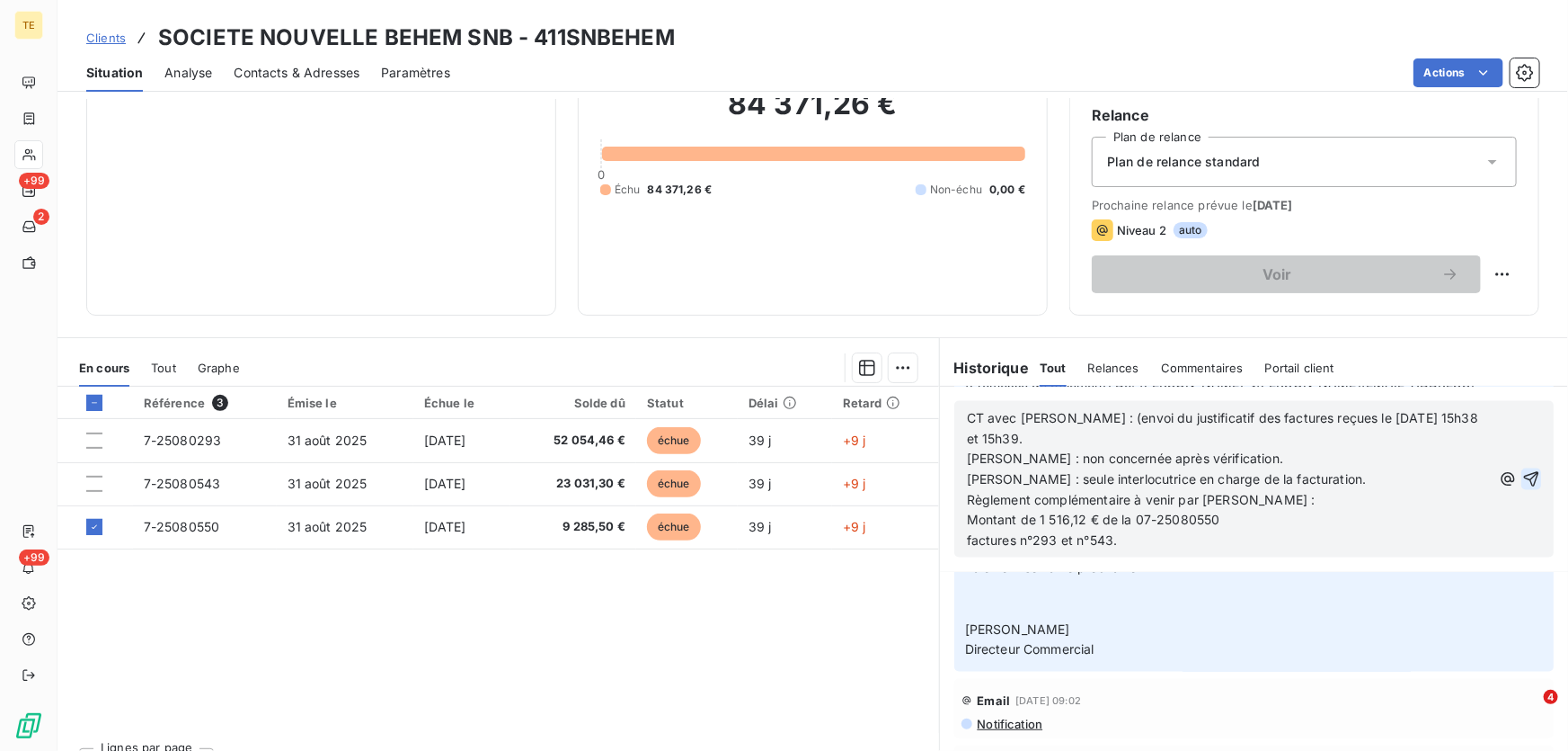
click at [1238, 515] on p "Montant de 1 516,12 € de la 07-25080550" at bounding box center [1229, 521] width 524 height 20
click at [967, 542] on span "factures n°293 et n°543." at bounding box center [1042, 541] width 151 height 15
click at [967, 540] on span "et factures n°293 et n°543." at bounding box center [1050, 541] width 167 height 15
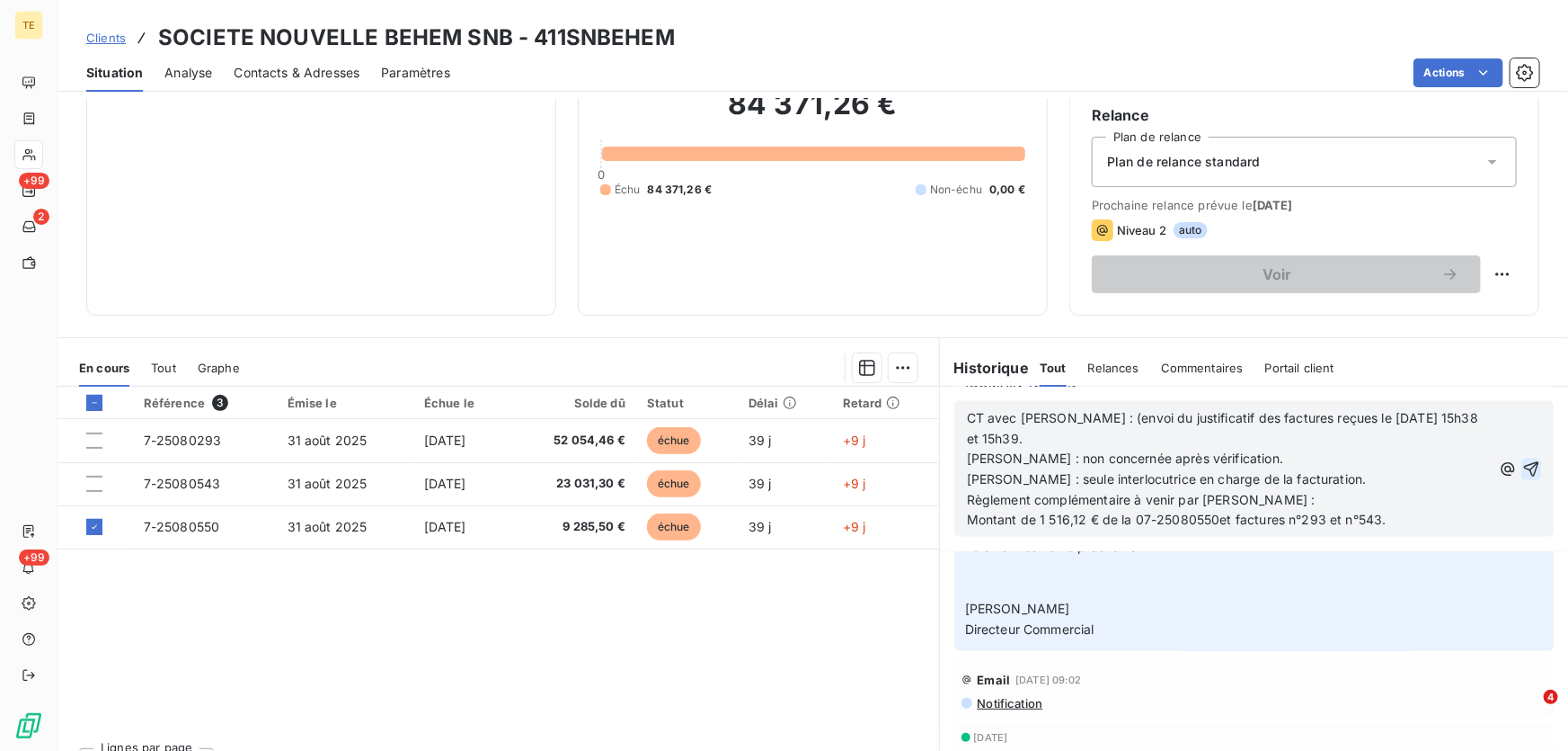
scroll to position [1632, 0]
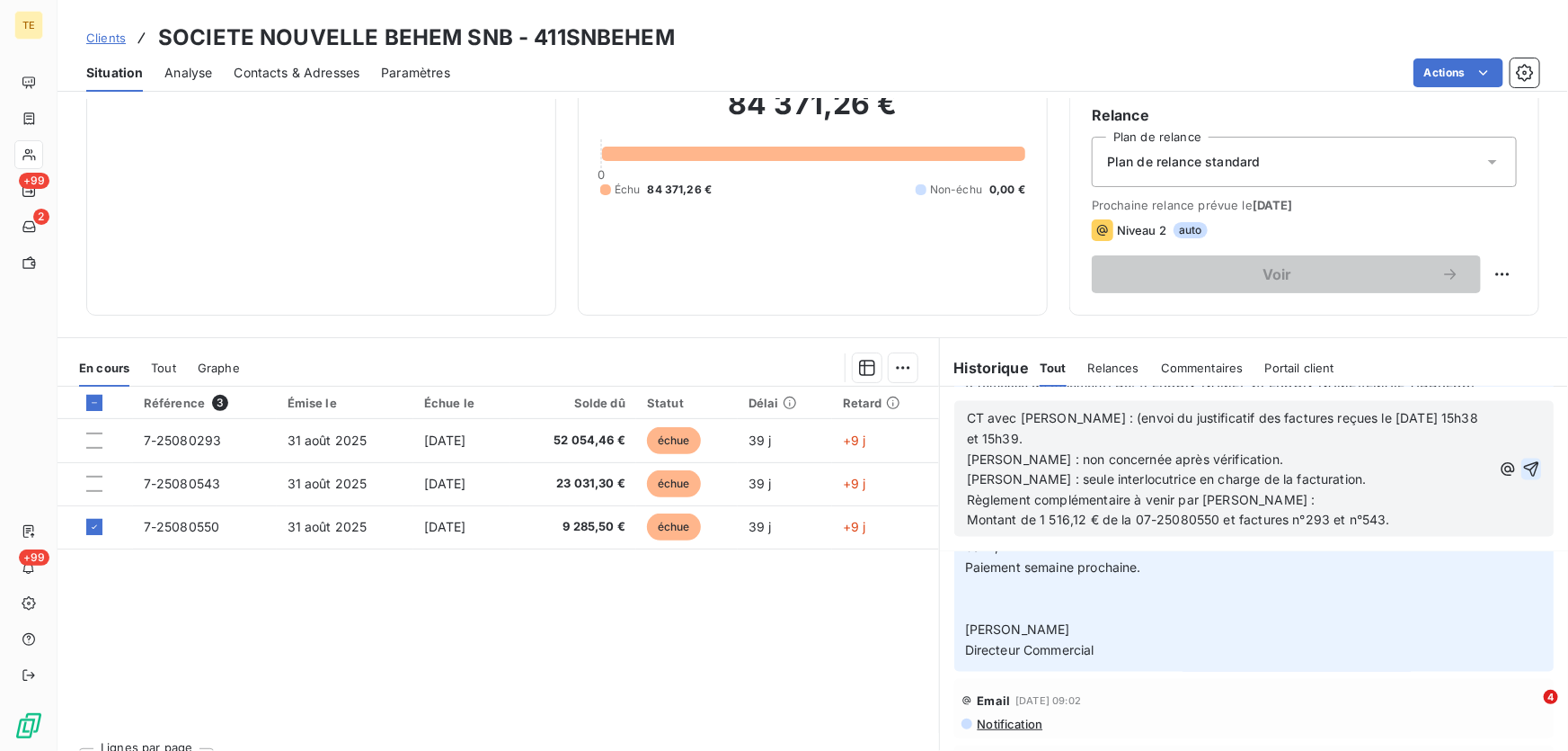
click at [1523, 466] on icon "button" at bounding box center [1531, 469] width 18 height 18
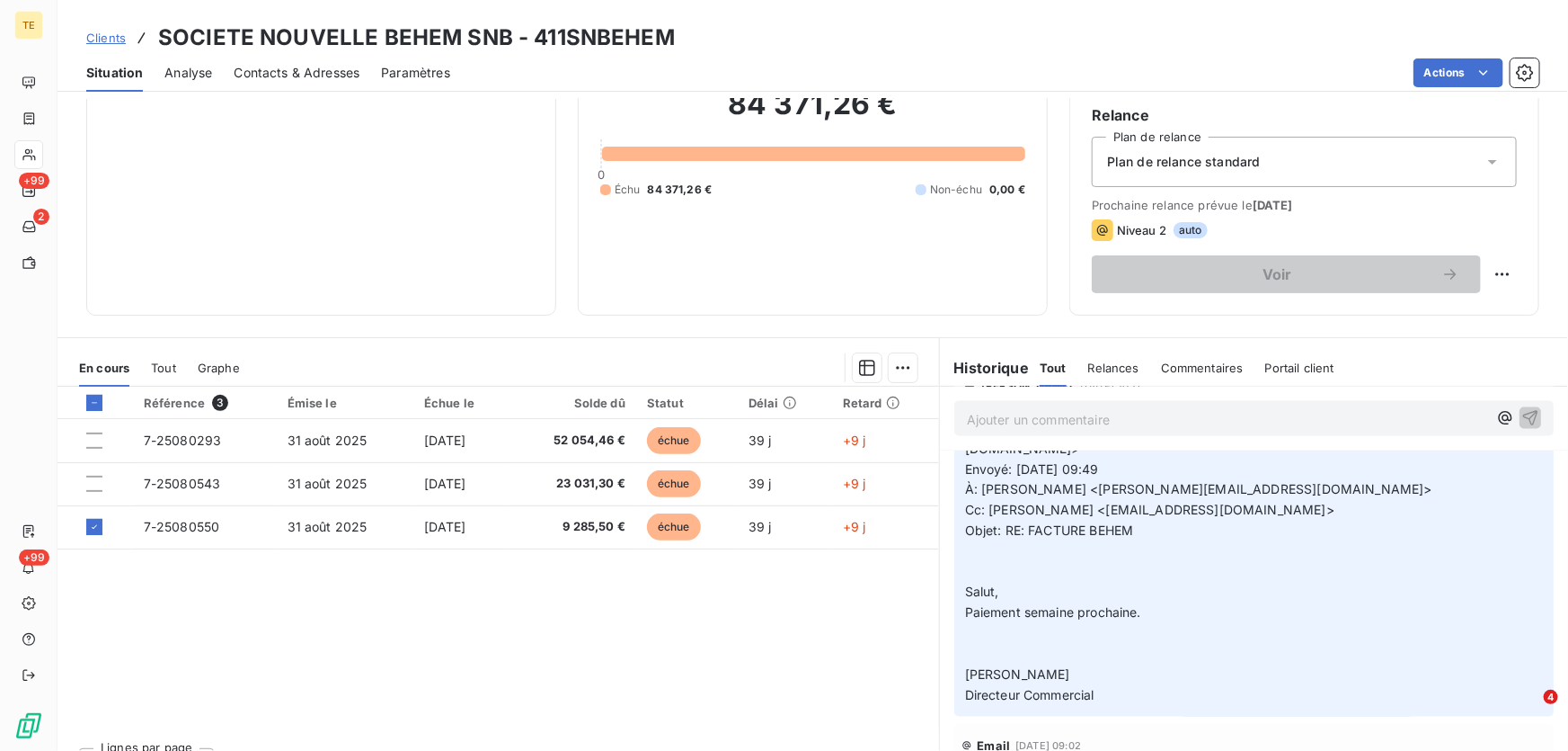
scroll to position [1699, 0]
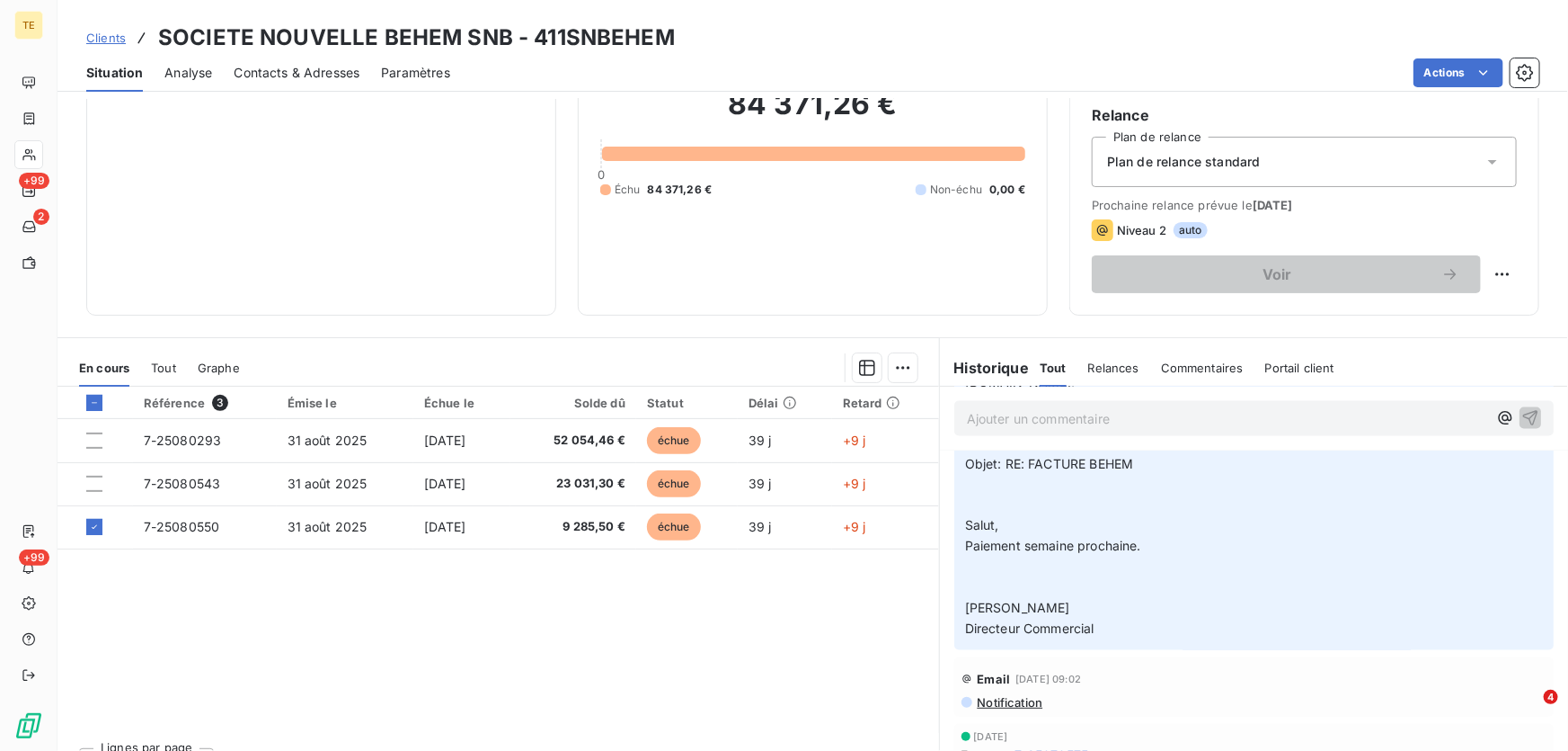
click at [1099, 363] on span "Relances" at bounding box center [1113, 367] width 51 height 14
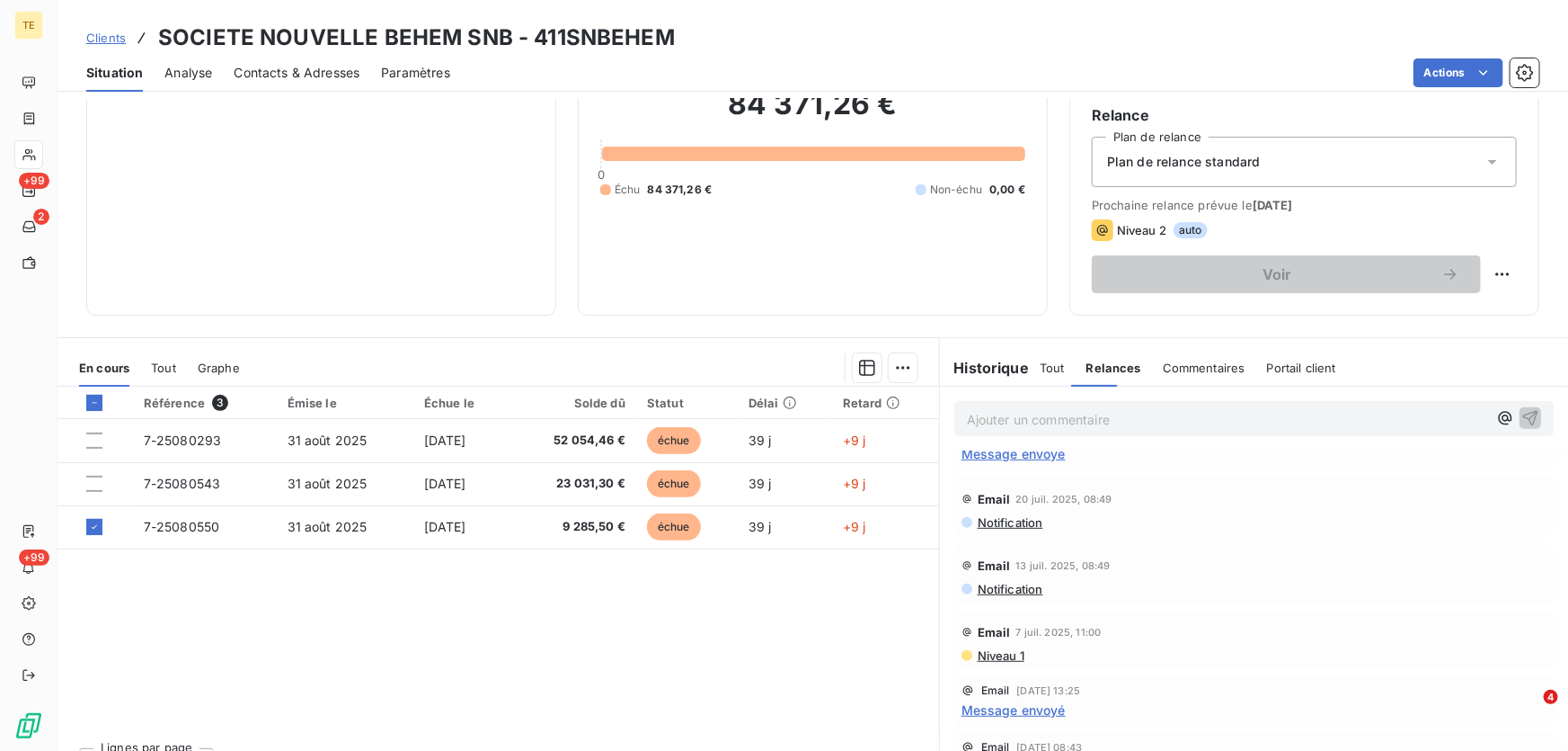
scroll to position [0, 0]
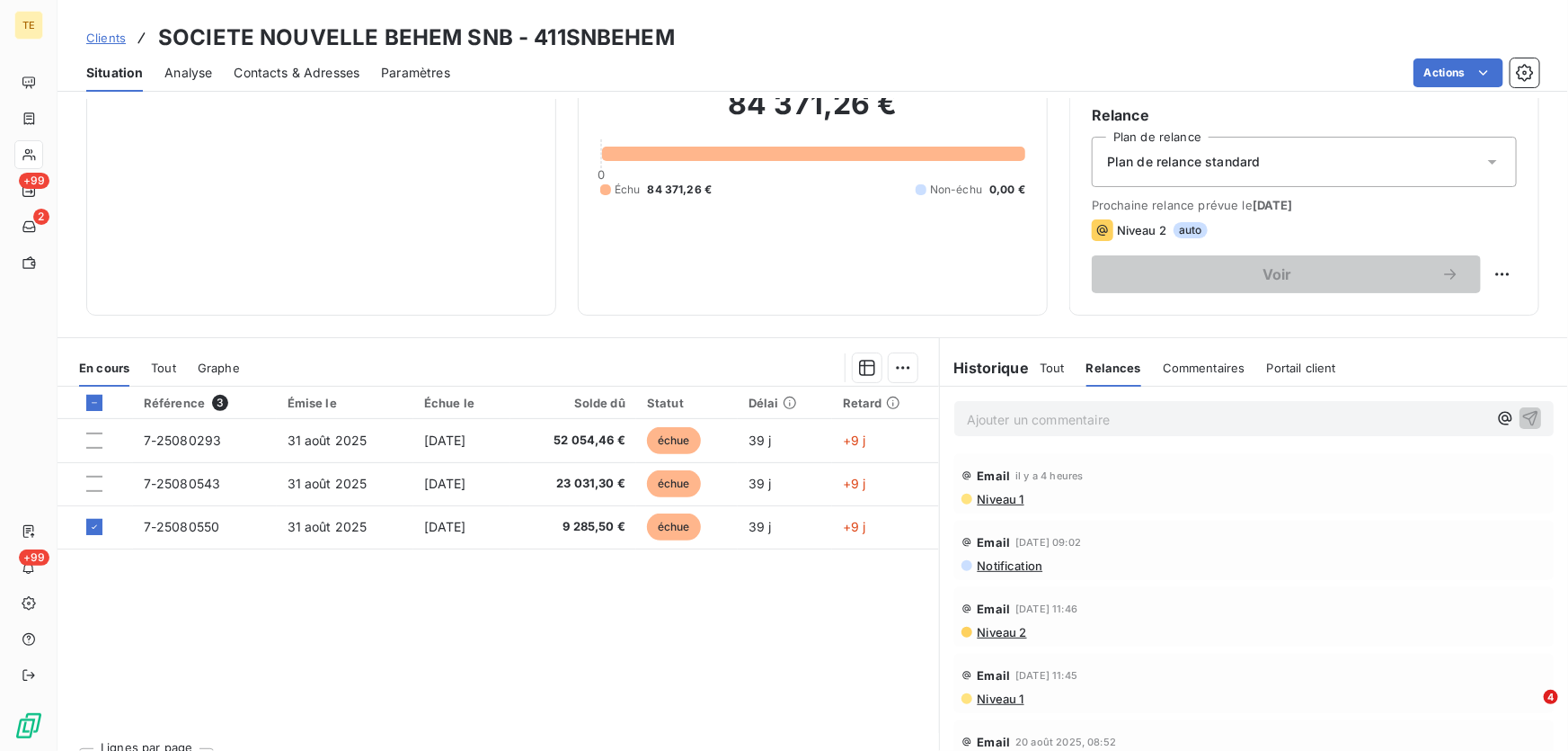
click at [1040, 367] on span "Tout" at bounding box center [1052, 367] width 25 height 14
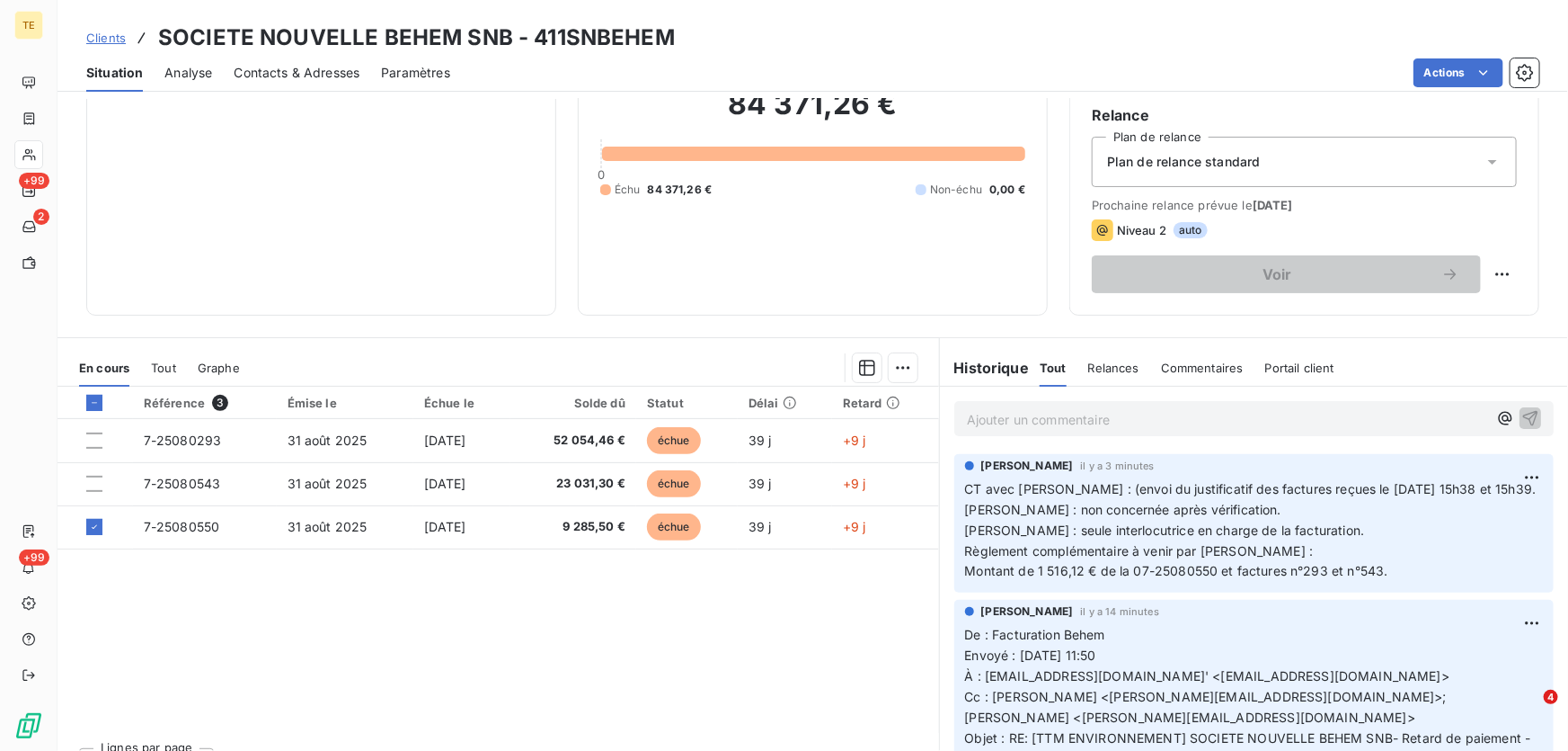
click at [688, 651] on div "Référence 3 Émise le Échue le Solde dû Statut Délai Retard 7-25080293 [DATE] [D…" at bounding box center [498, 559] width 882 height 346
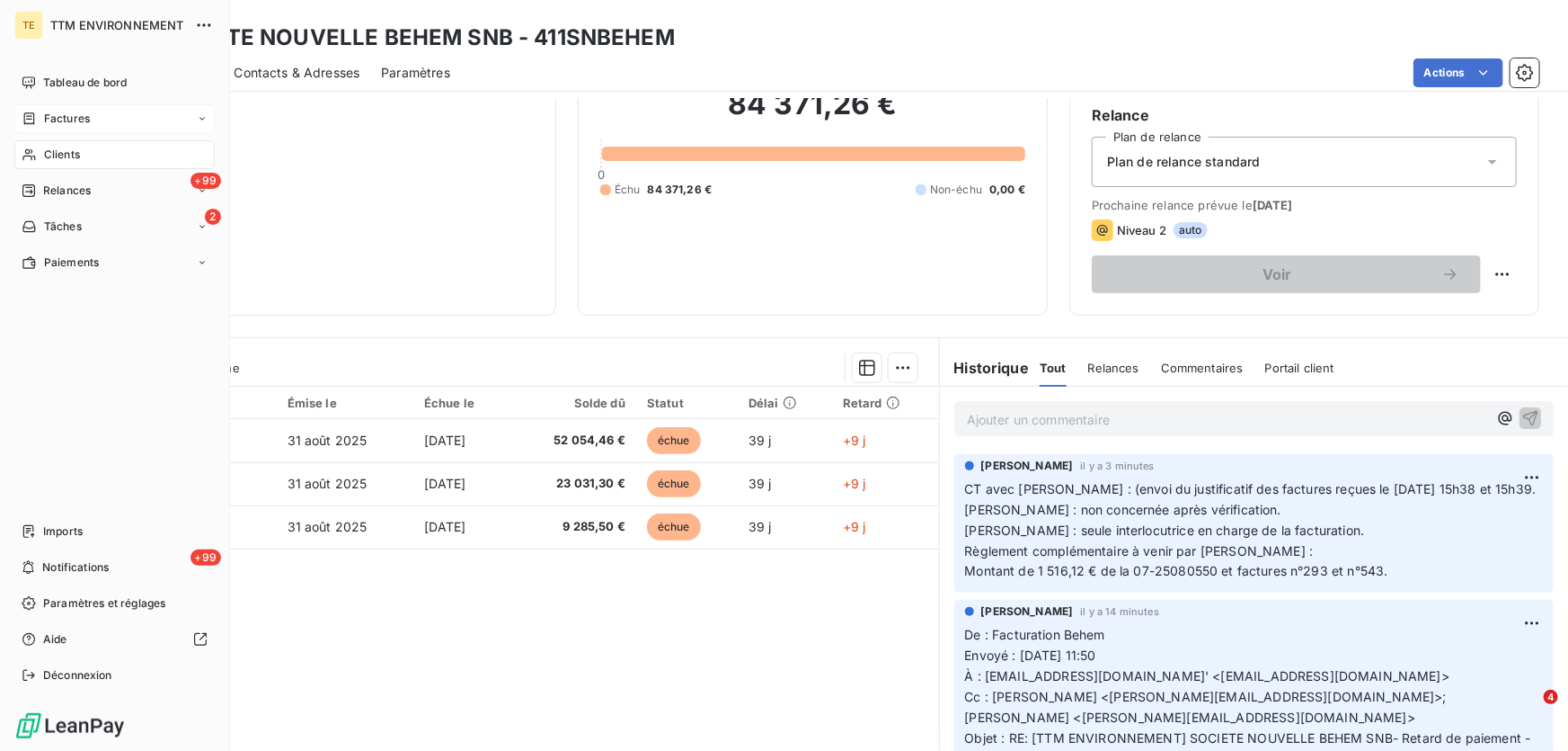
click at [93, 115] on div "Factures" at bounding box center [115, 119] width 200 height 29
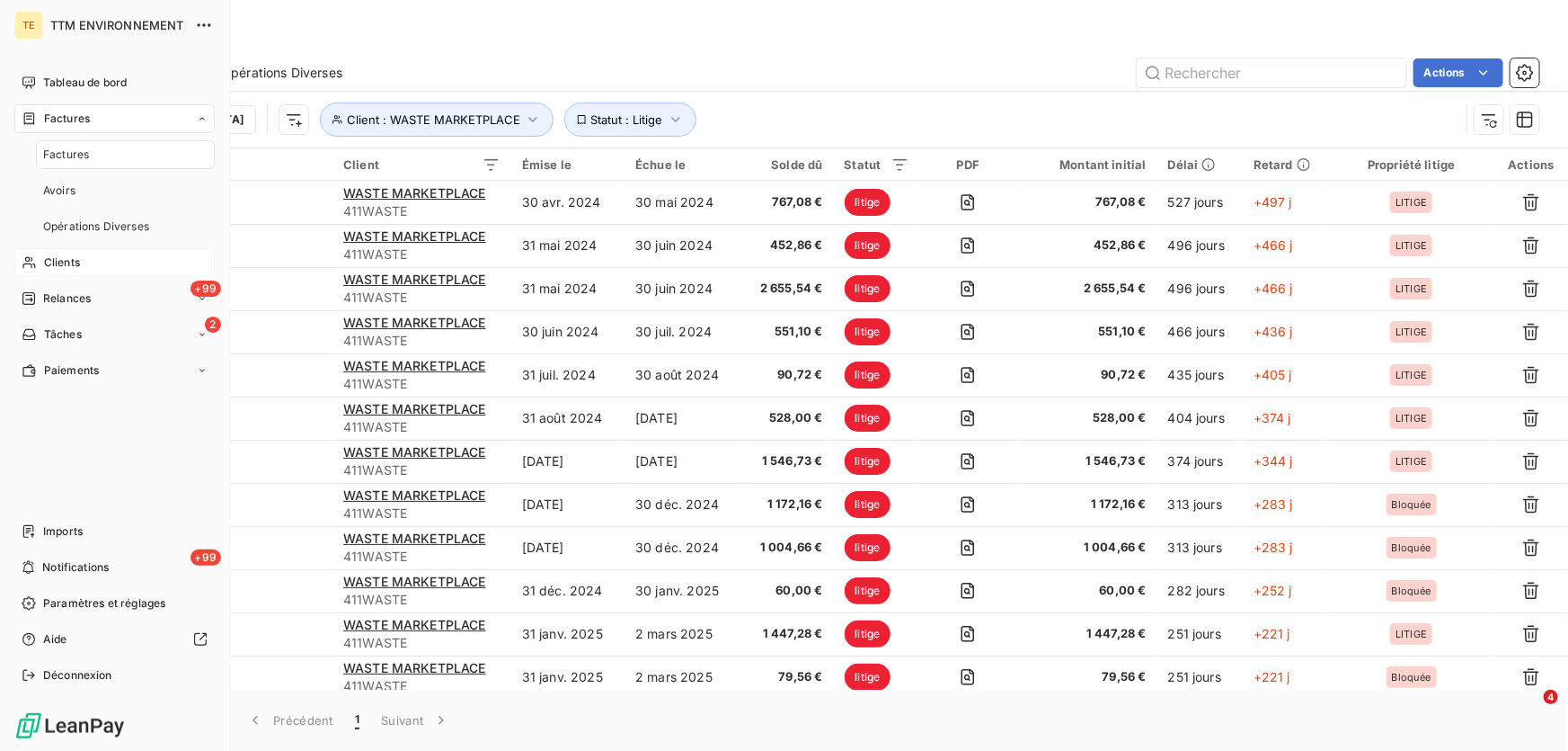
click at [72, 260] on span "Clients" at bounding box center [62, 262] width 36 height 16
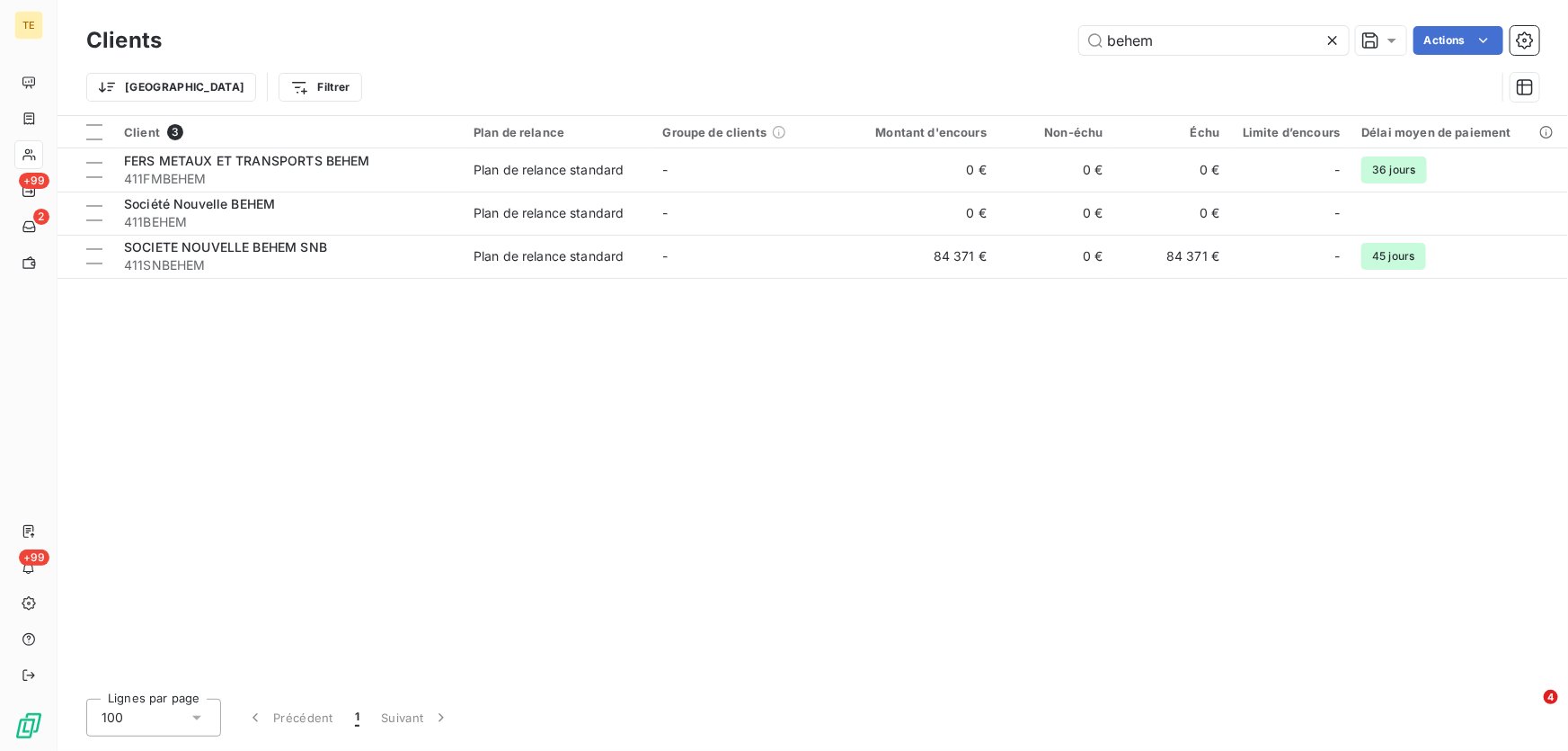
drag, startPoint x: 1172, startPoint y: 44, endPoint x: 934, endPoint y: 26, distance: 238.7
click at [934, 26] on div "behem Actions" at bounding box center [861, 40] width 1356 height 29
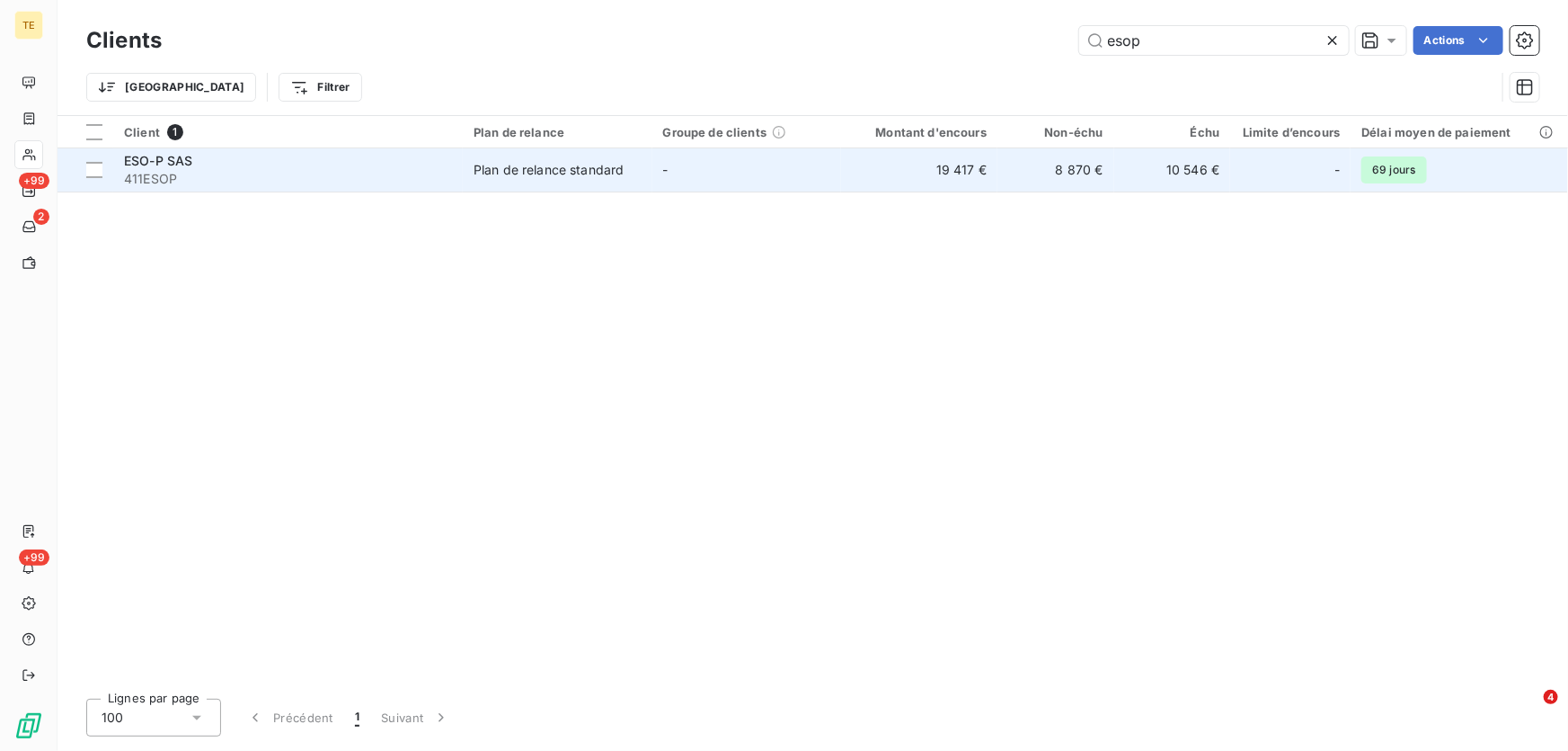
type input "esop"
click at [127, 165] on span "ESO-P SAS" at bounding box center [158, 161] width 68 height 15
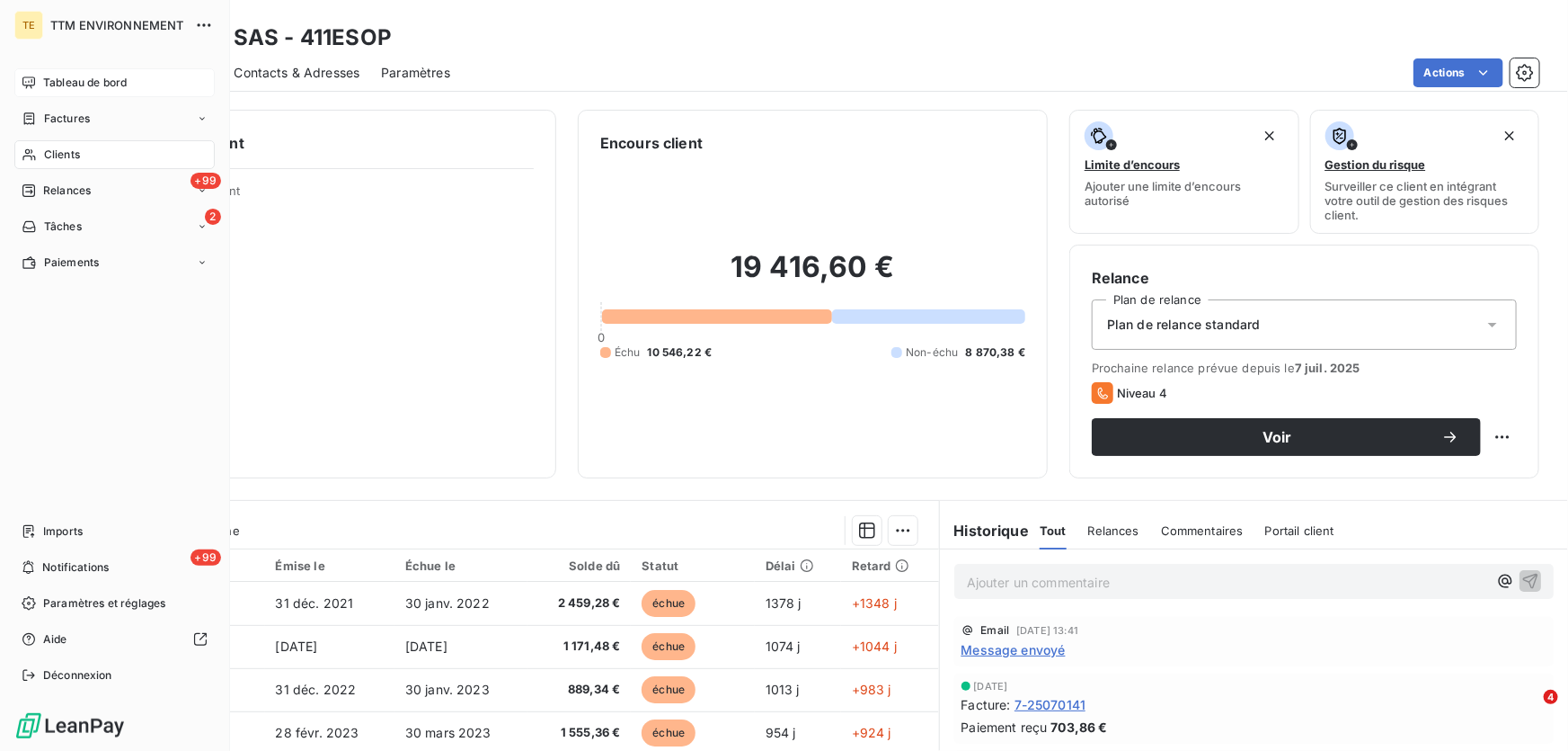
click at [60, 81] on span "Tableau de bord" at bounding box center [85, 82] width 84 height 16
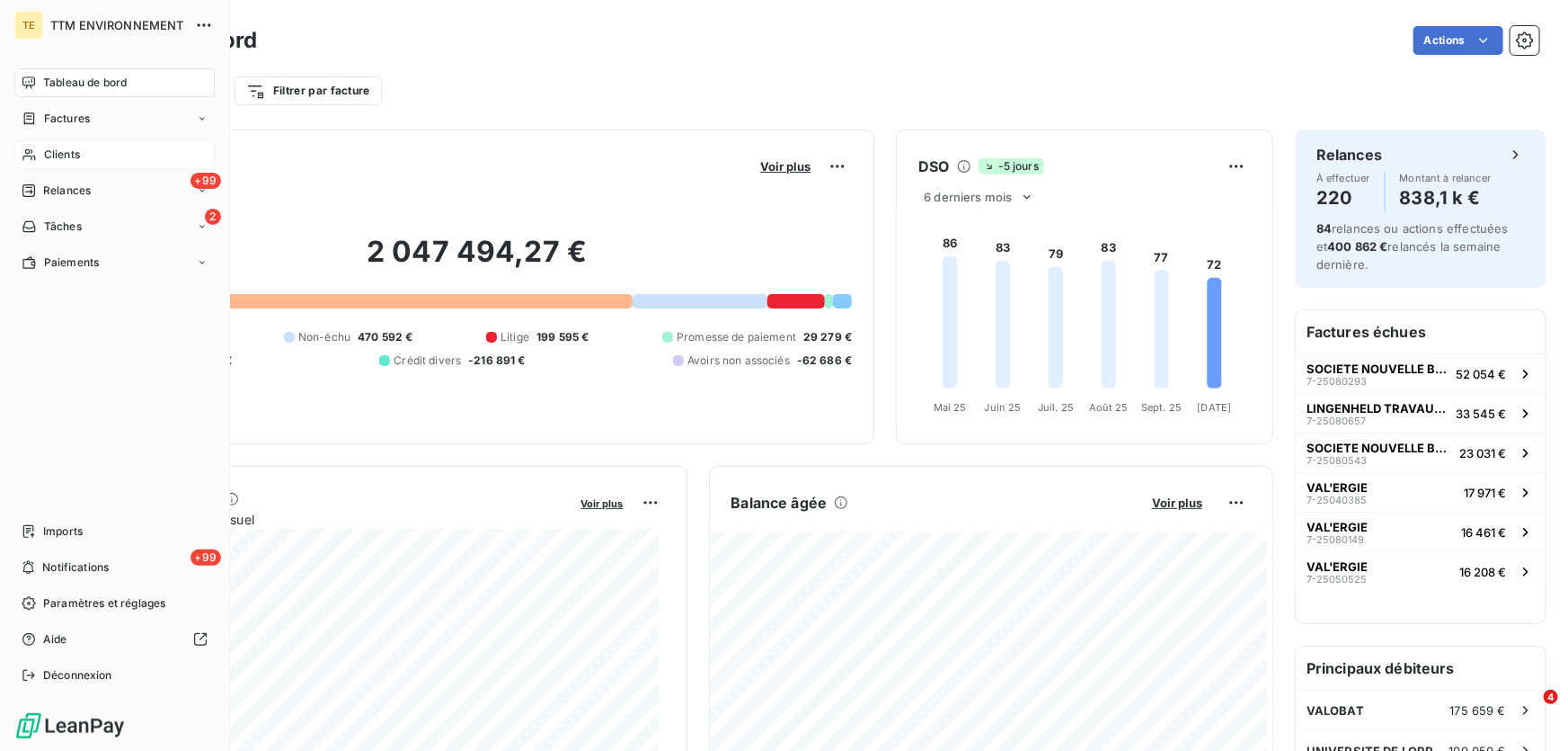
click at [61, 153] on span "Clients" at bounding box center [62, 154] width 36 height 16
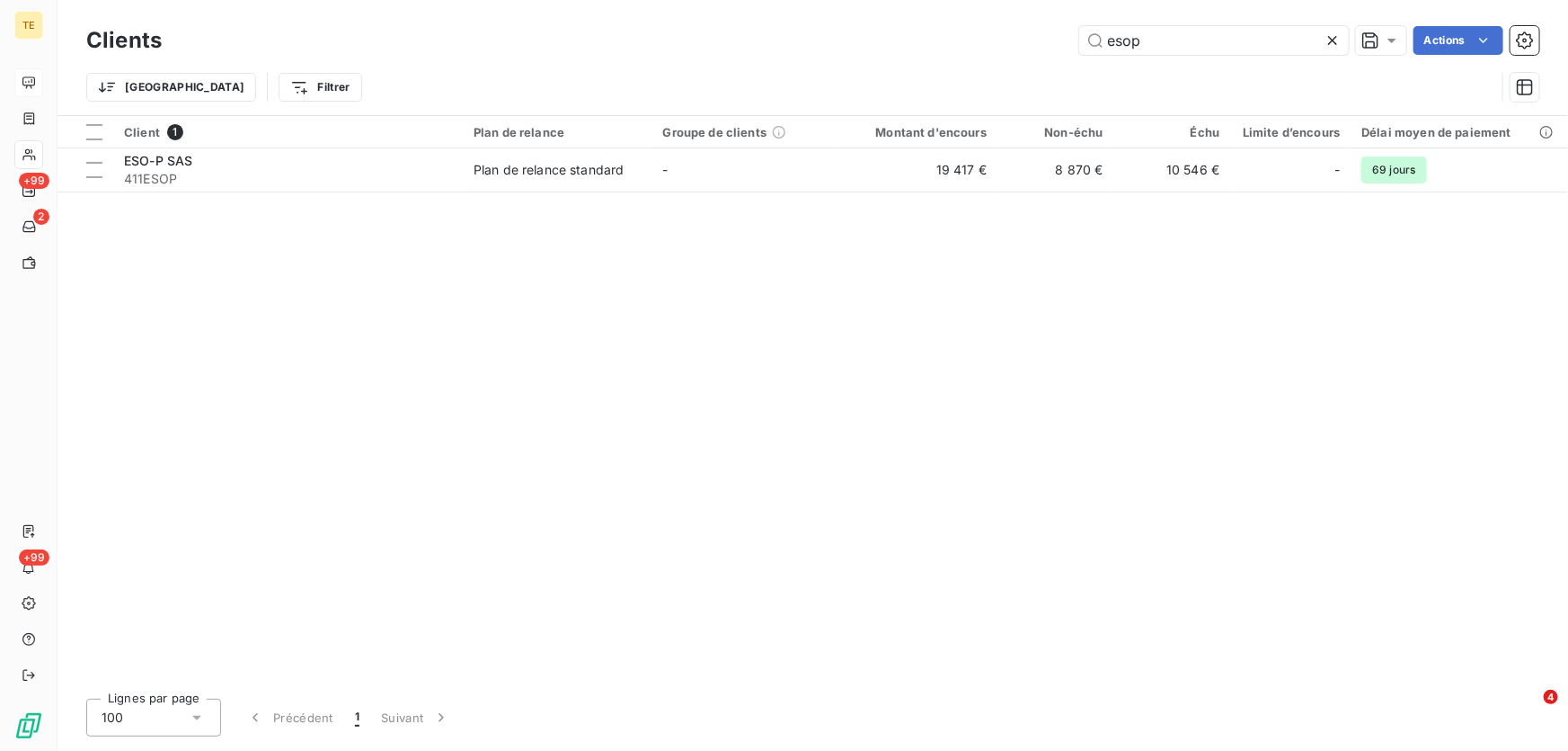
click at [1050, 34] on div "esop Actions" at bounding box center [861, 40] width 1356 height 29
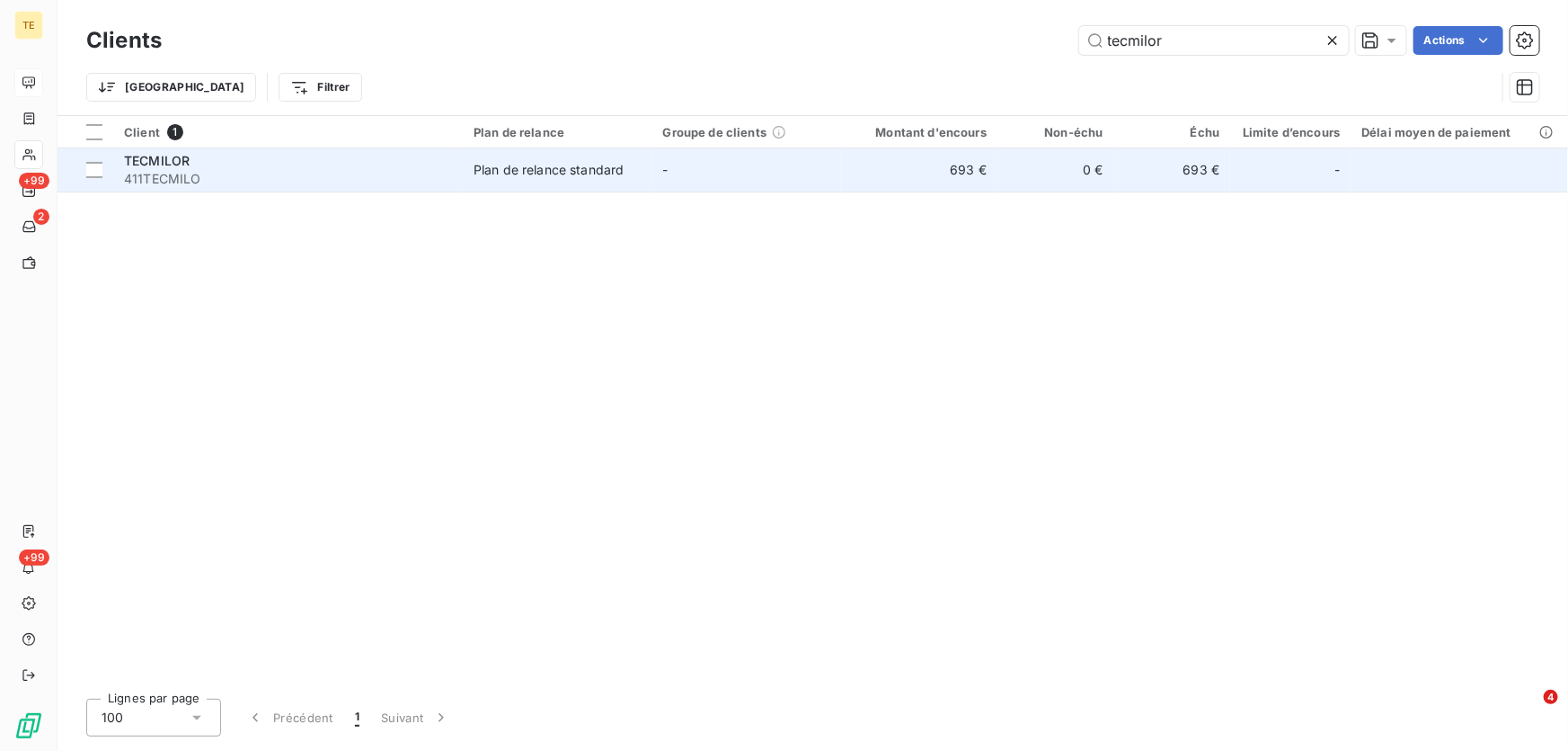
type input "tecmilor"
click at [197, 172] on span "411TECMILO" at bounding box center [288, 178] width 328 height 18
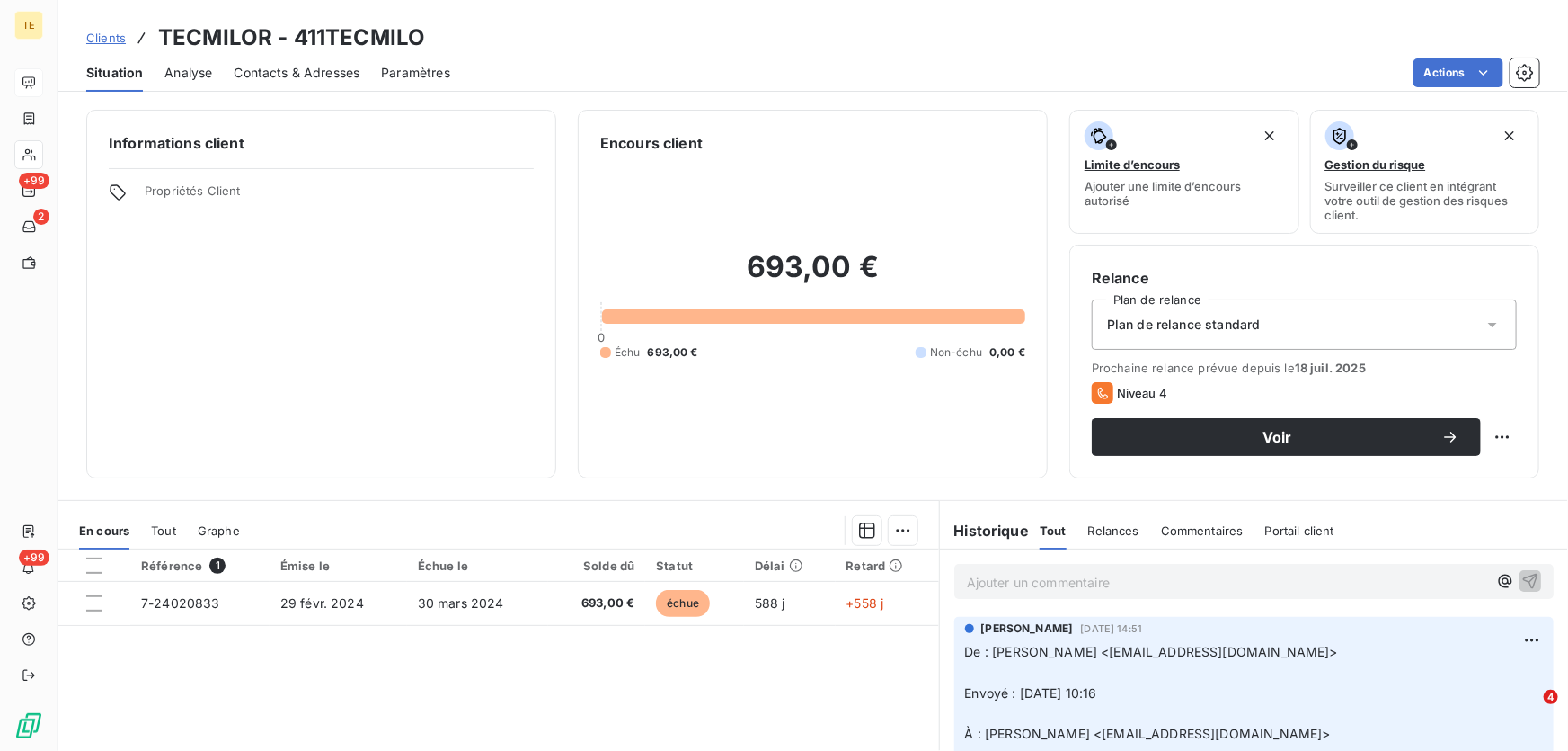
click at [1024, 592] on p "Ajouter un commentaire ﻿" at bounding box center [1227, 581] width 520 height 22
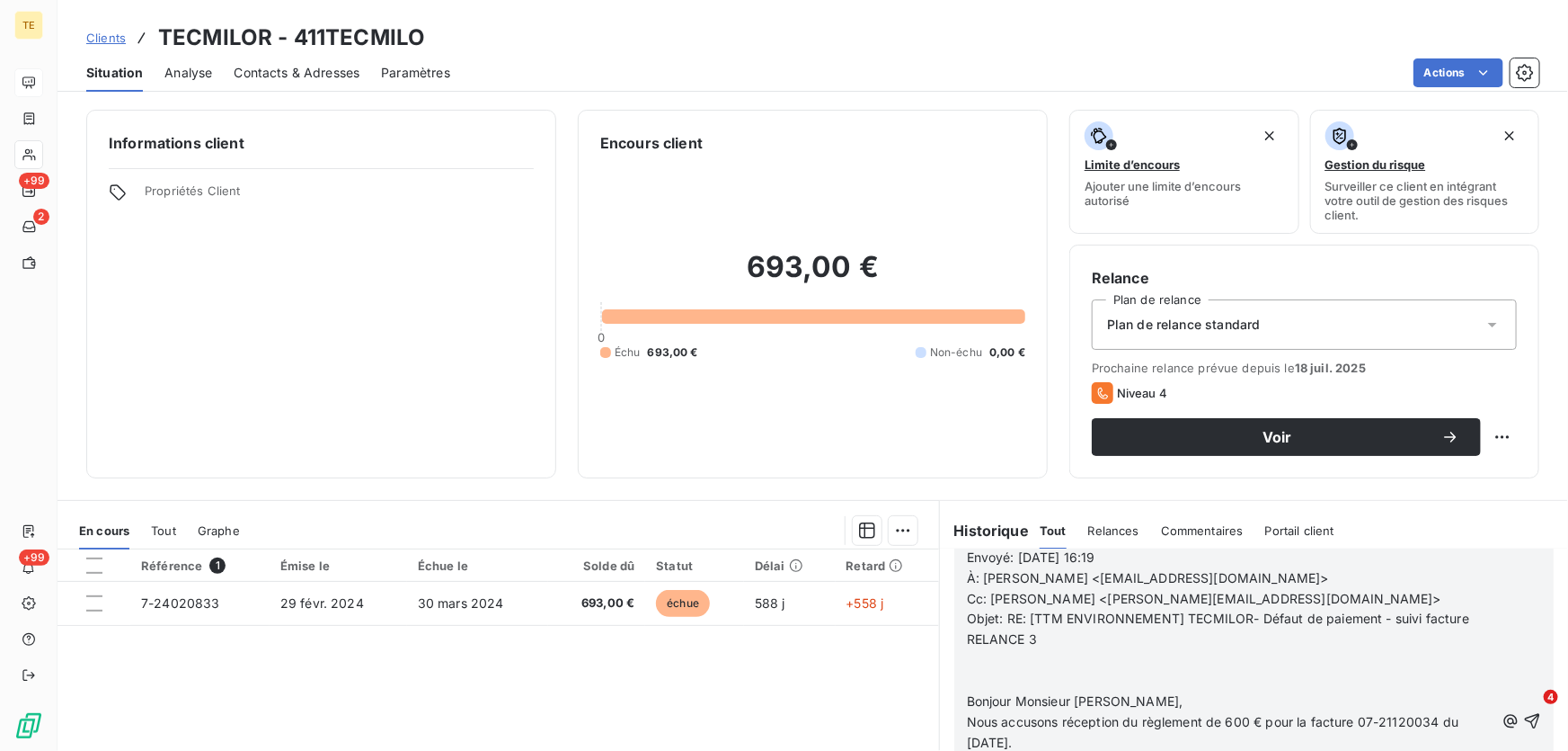
scroll to position [881, 0]
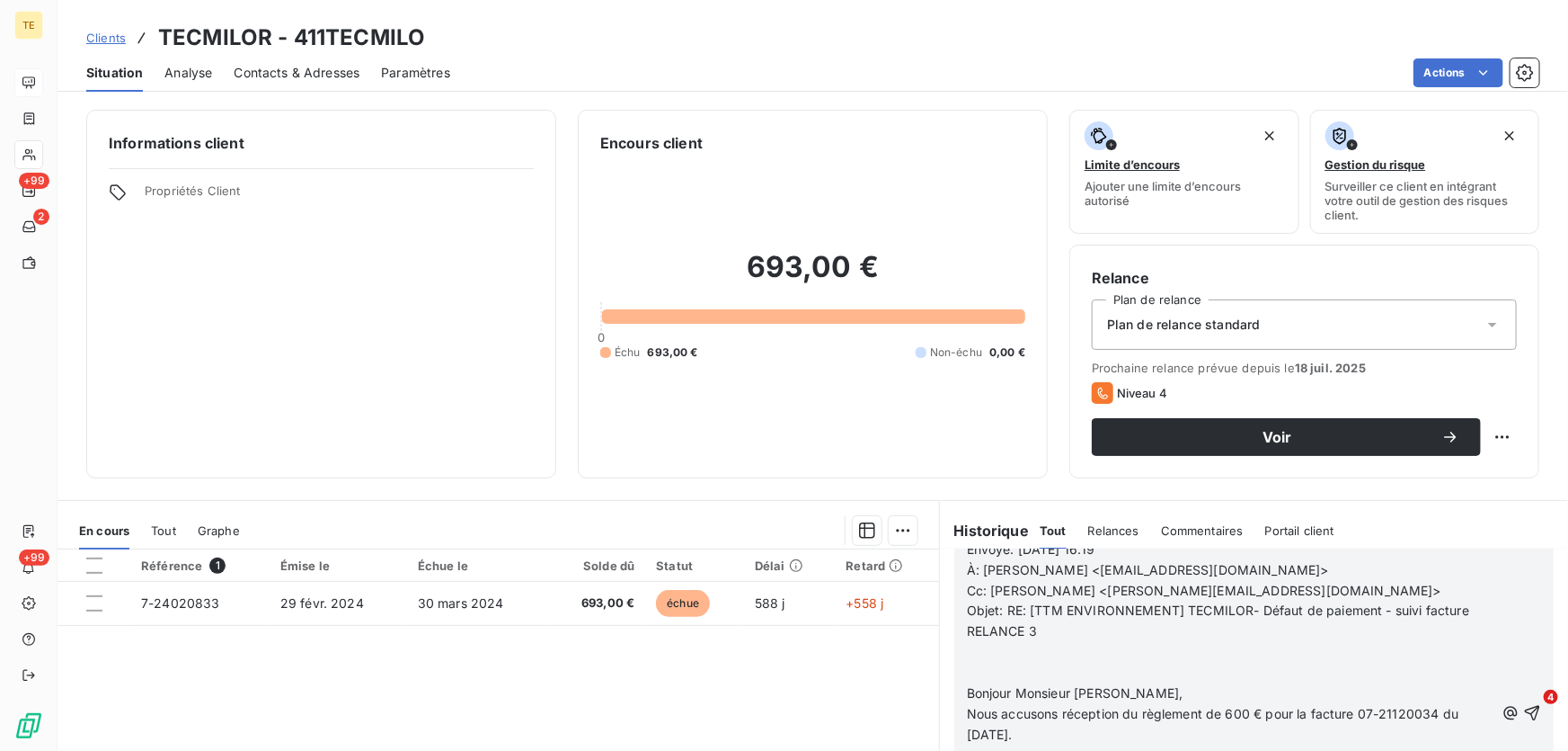
click at [979, 653] on p "﻿" at bounding box center [1230, 652] width 527 height 20
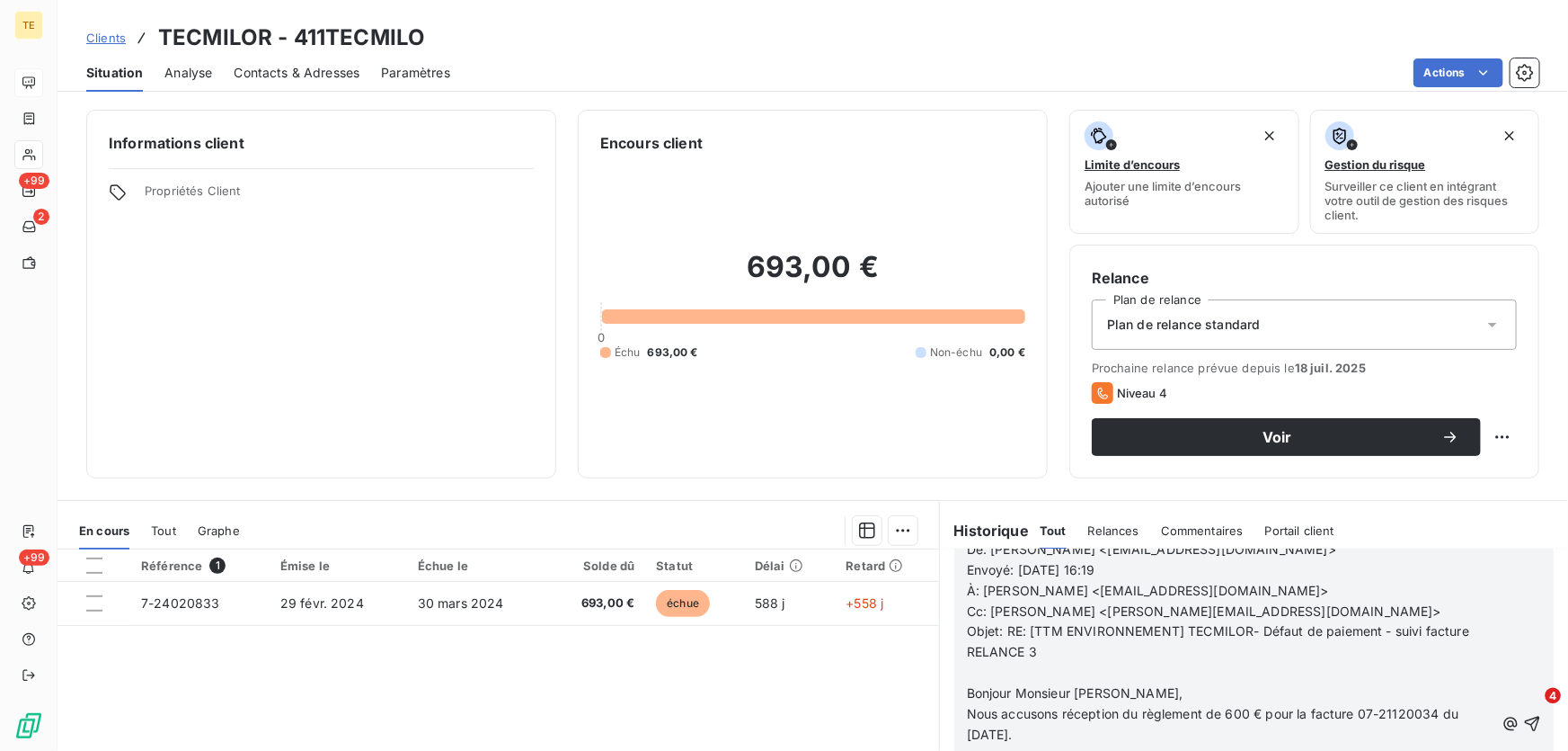
click at [1504, 723] on body "TE +99 2 +99 Clients TECMILOR - 411TECMILO Situation Analyse Contacts & Adresse…" at bounding box center [784, 375] width 1568 height 751
click at [1524, 722] on icon "button" at bounding box center [1532, 723] width 18 height 18
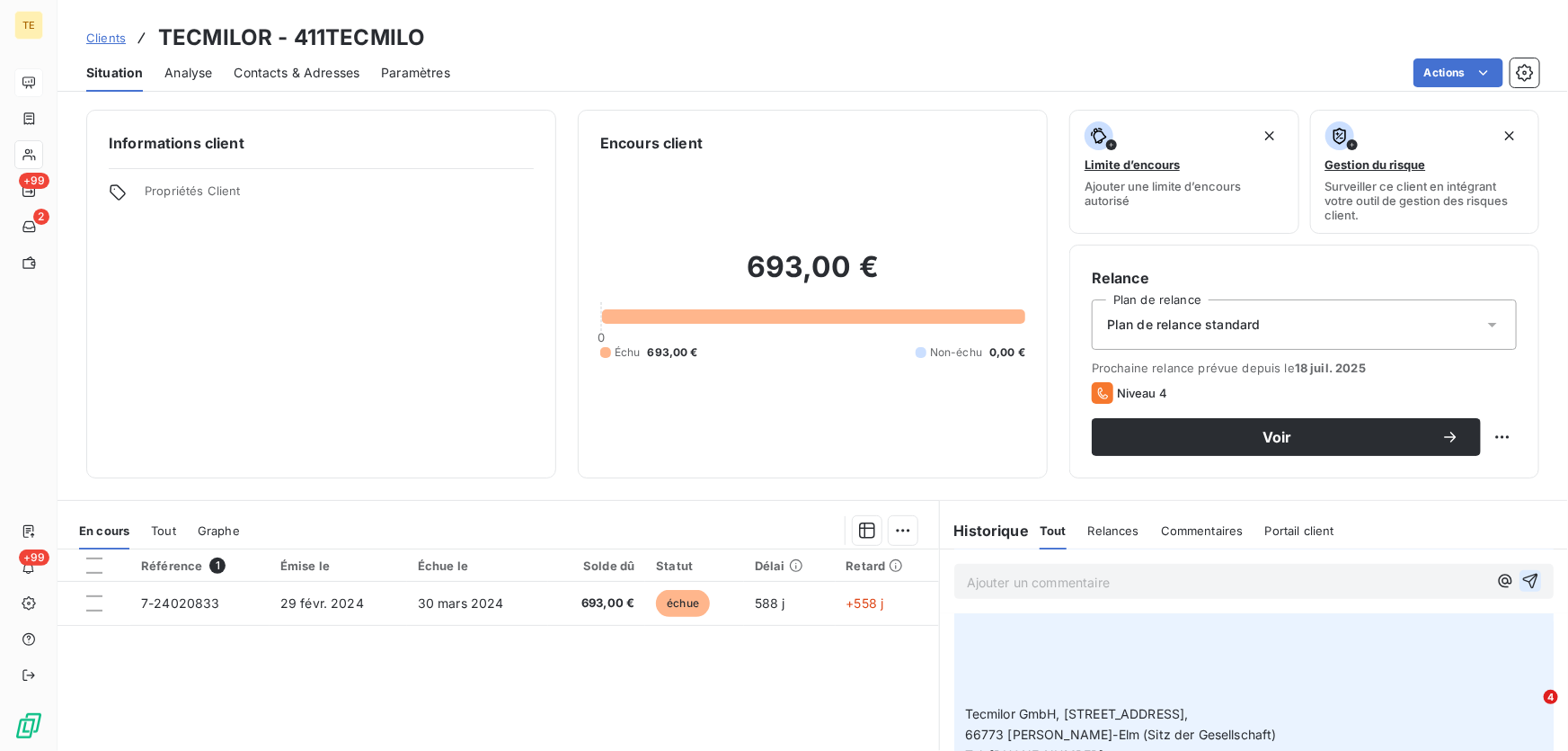
scroll to position [926, 0]
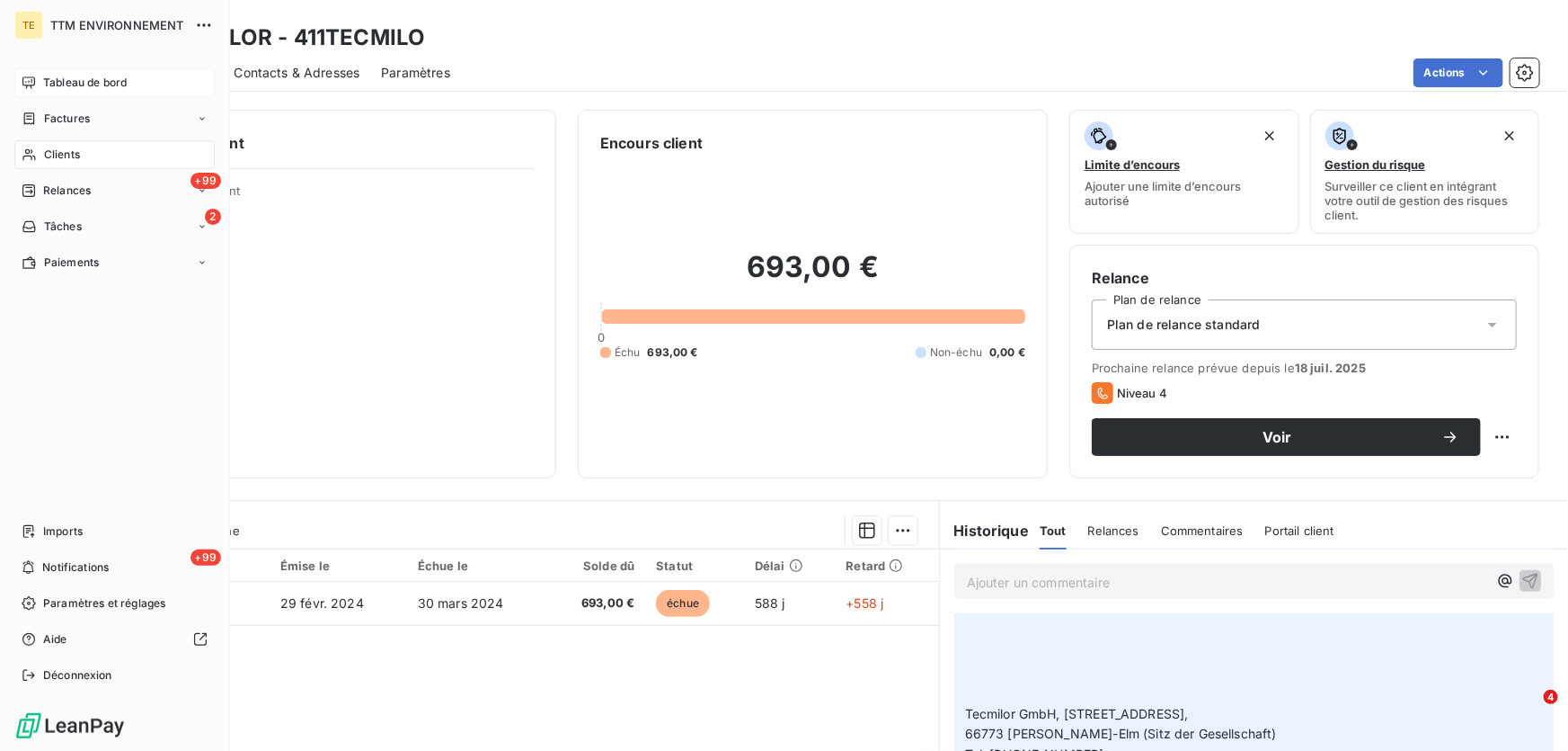
click at [78, 153] on span "Clients" at bounding box center [62, 154] width 36 height 16
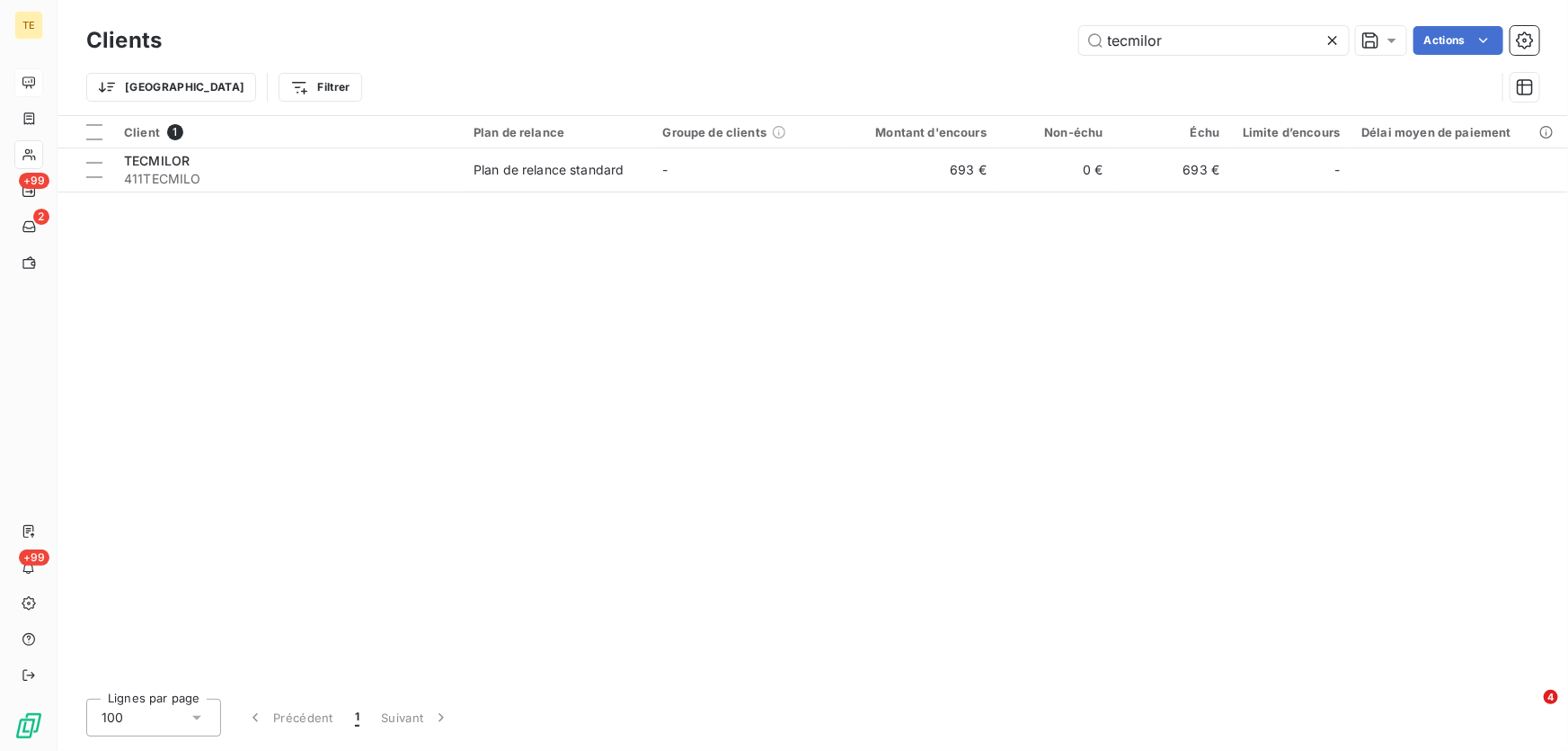
click at [1334, 40] on icon at bounding box center [1333, 40] width 18 height 18
